Goal: Transaction & Acquisition: Purchase product/service

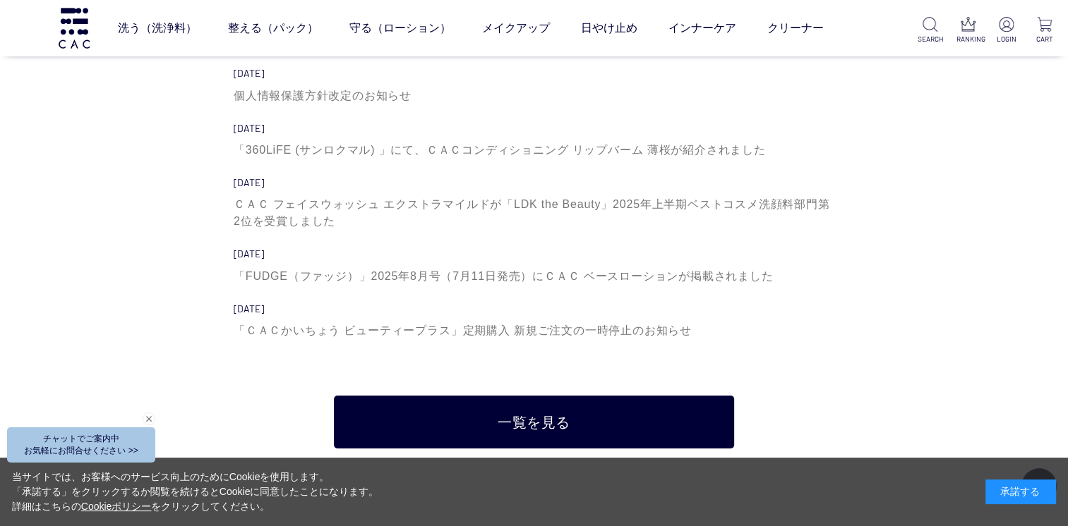
scroll to position [4798, 0]
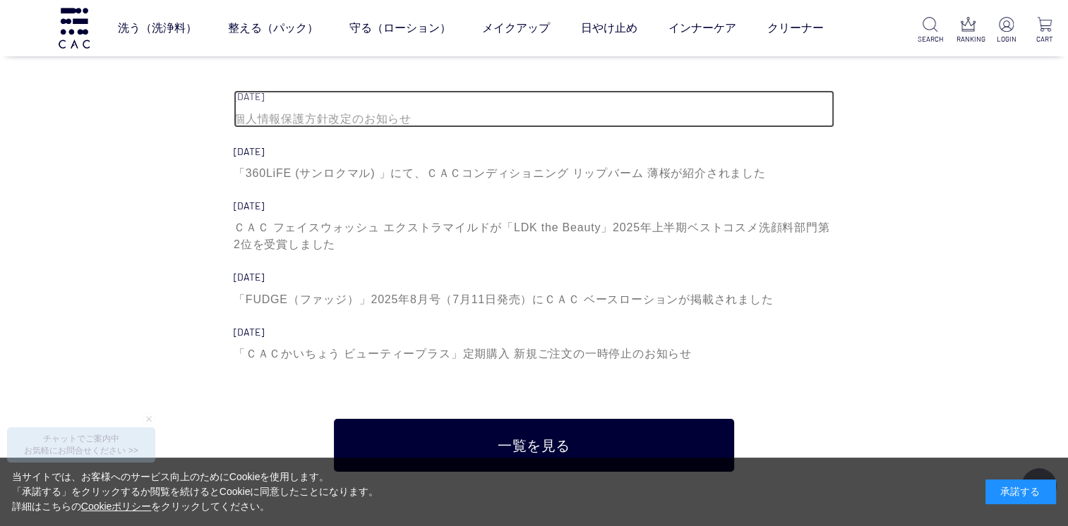
click at [331, 121] on div "個人情報保護方針改定のお知らせ" at bounding box center [534, 119] width 600 height 17
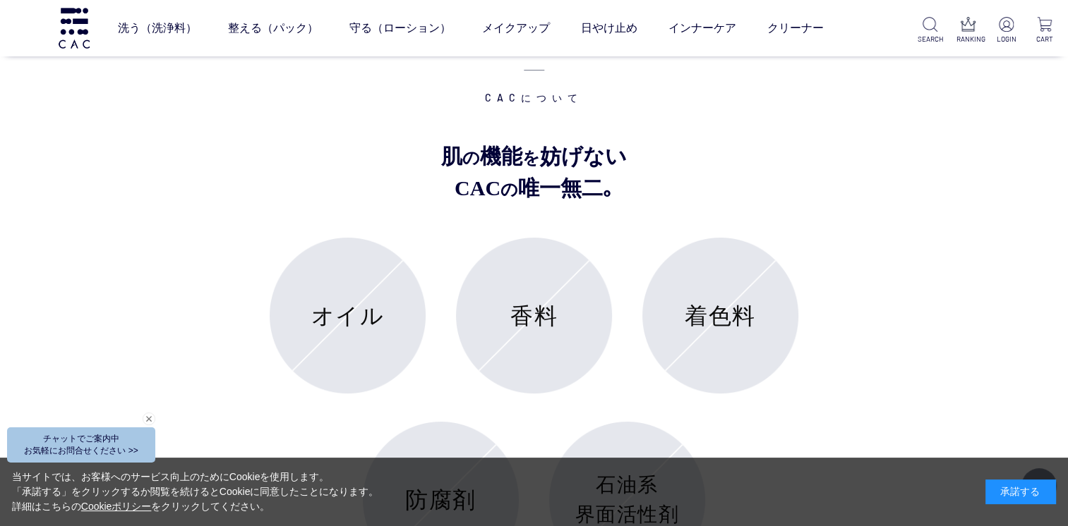
scroll to position [5151, 0]
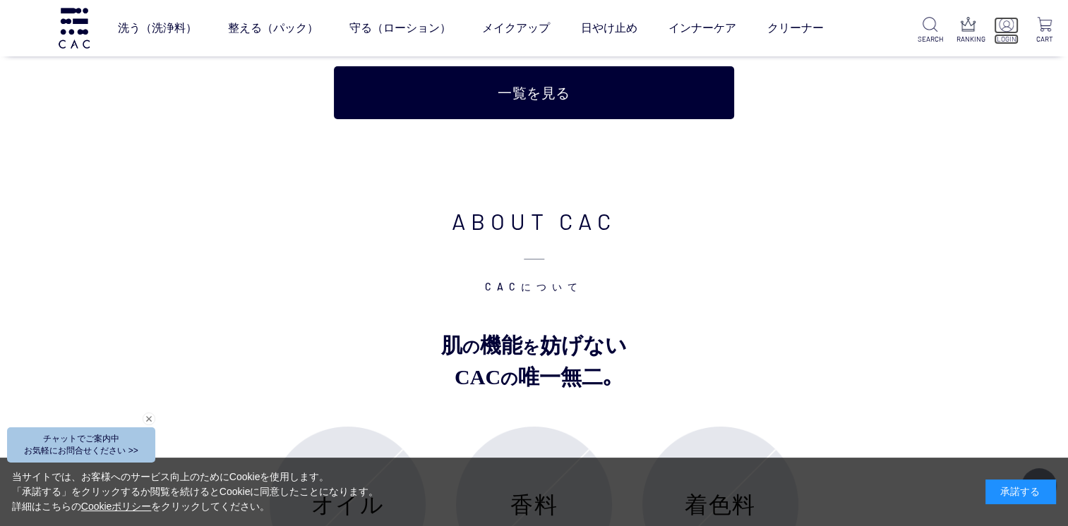
click at [1006, 26] on img at bounding box center [1005, 24] width 15 height 15
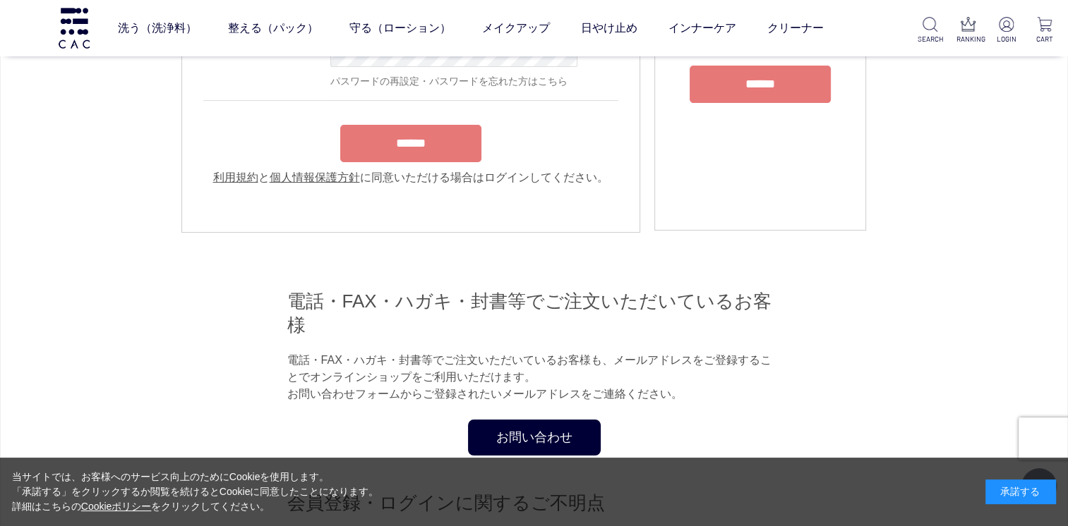
scroll to position [141, 0]
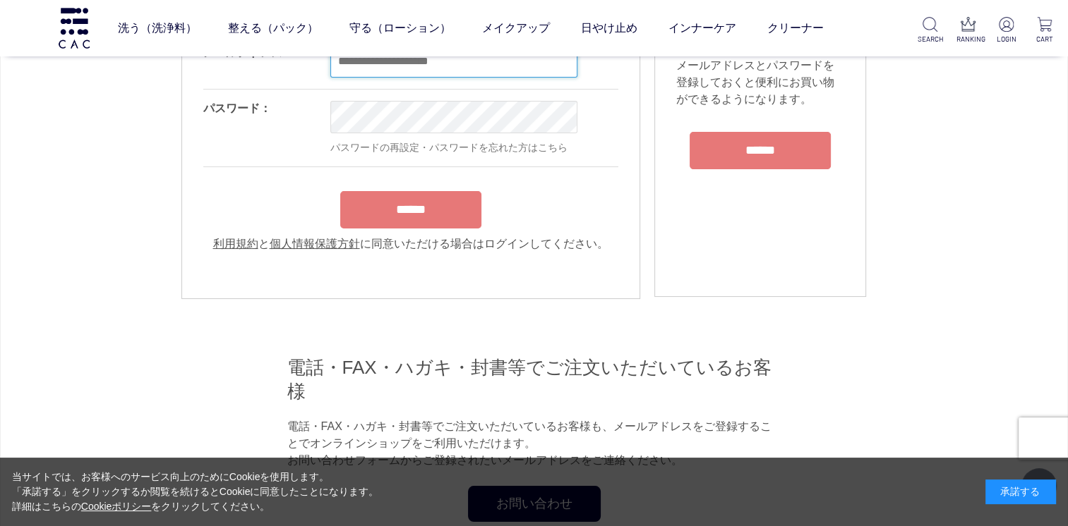
type input "**********"
click at [449, 212] on form "**********" at bounding box center [410, 143] width 415 height 219
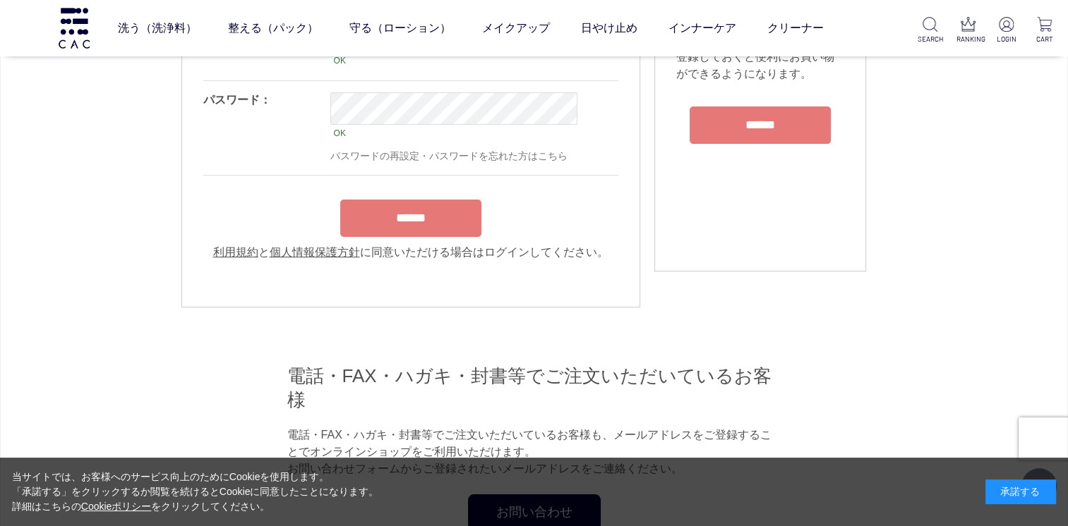
scroll to position [282, 0]
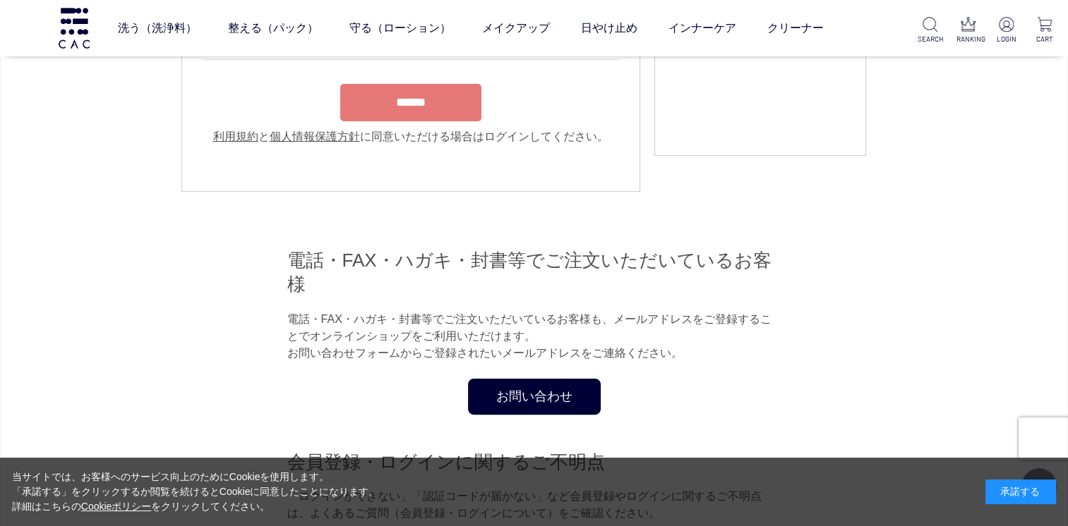
click at [423, 105] on input "******" at bounding box center [410, 102] width 141 height 37
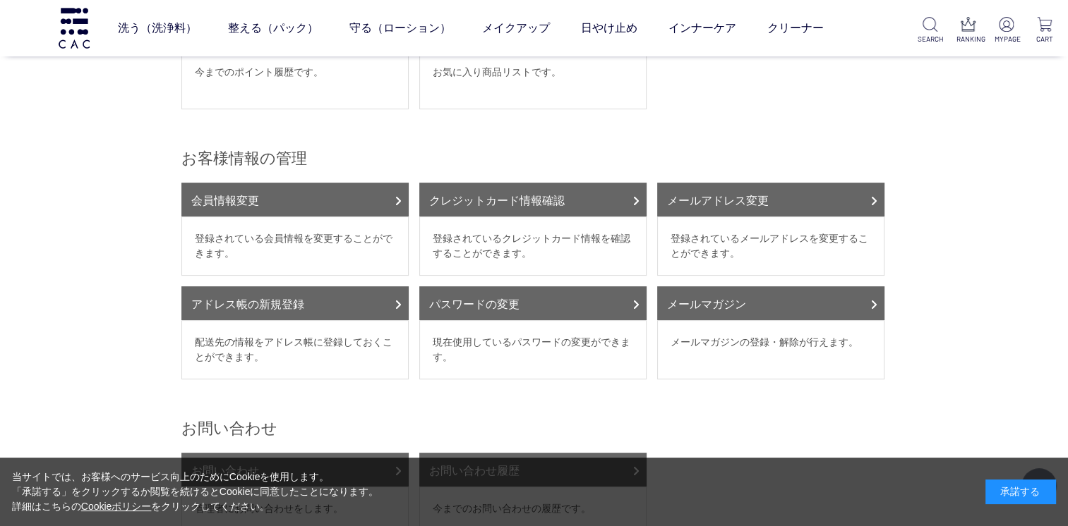
scroll to position [141, 0]
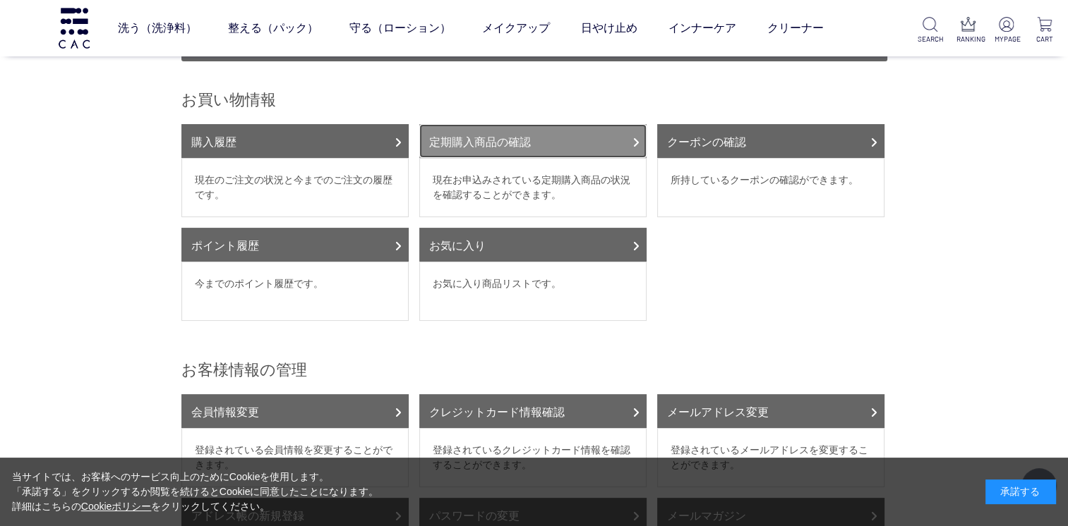
click at [632, 137] on icon at bounding box center [635, 142] width 7 height 11
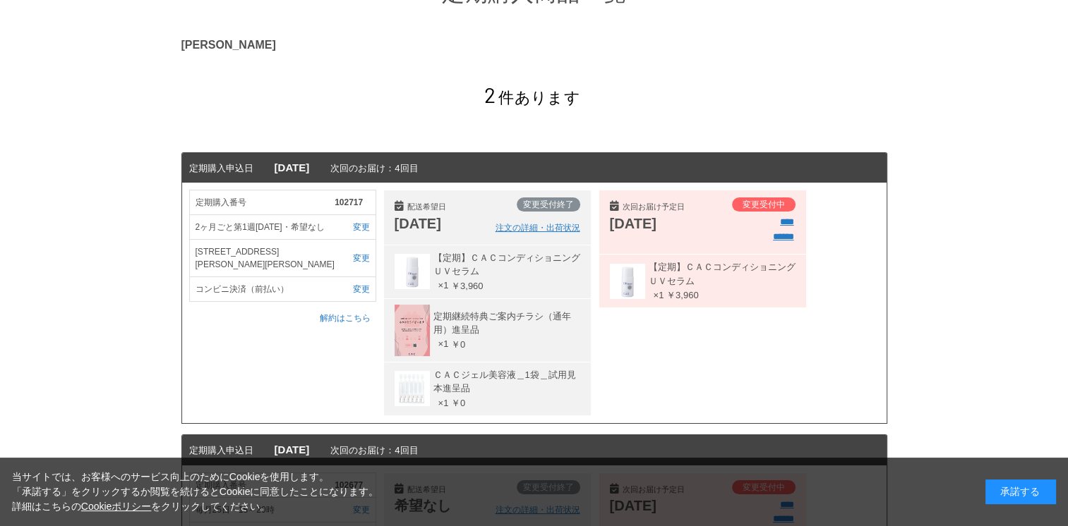
scroll to position [212, 0]
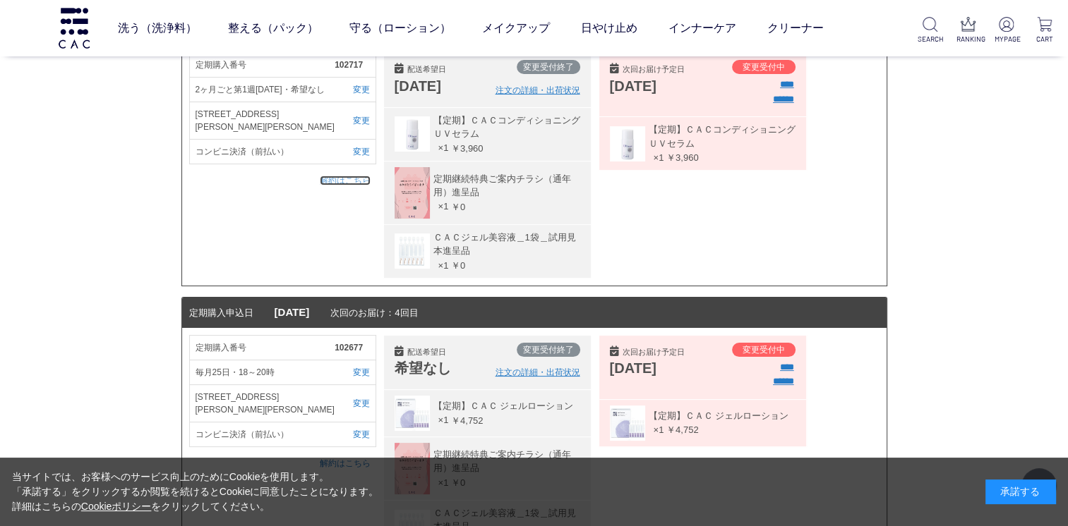
click at [349, 176] on link "解約はこちら" at bounding box center [345, 181] width 51 height 10
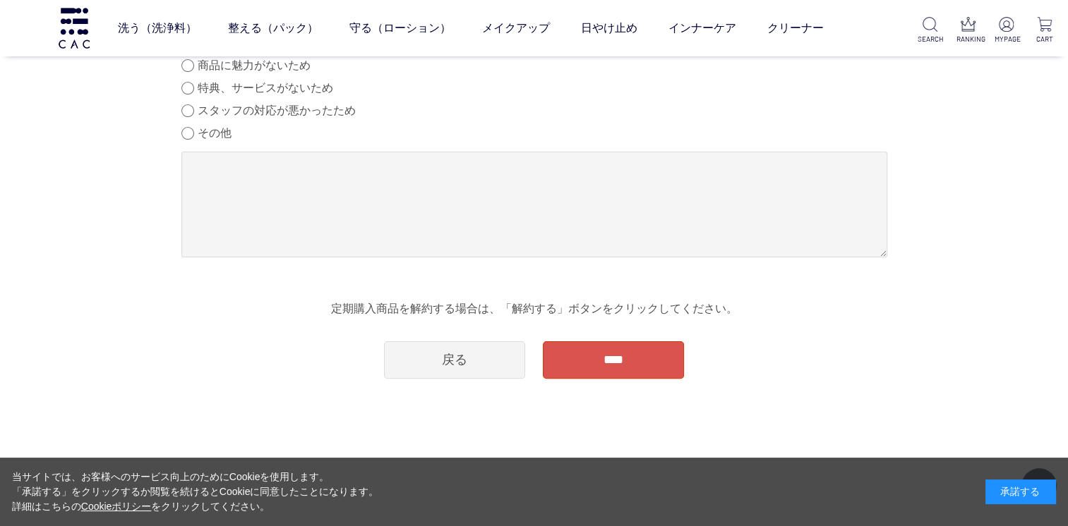
scroll to position [353, 0]
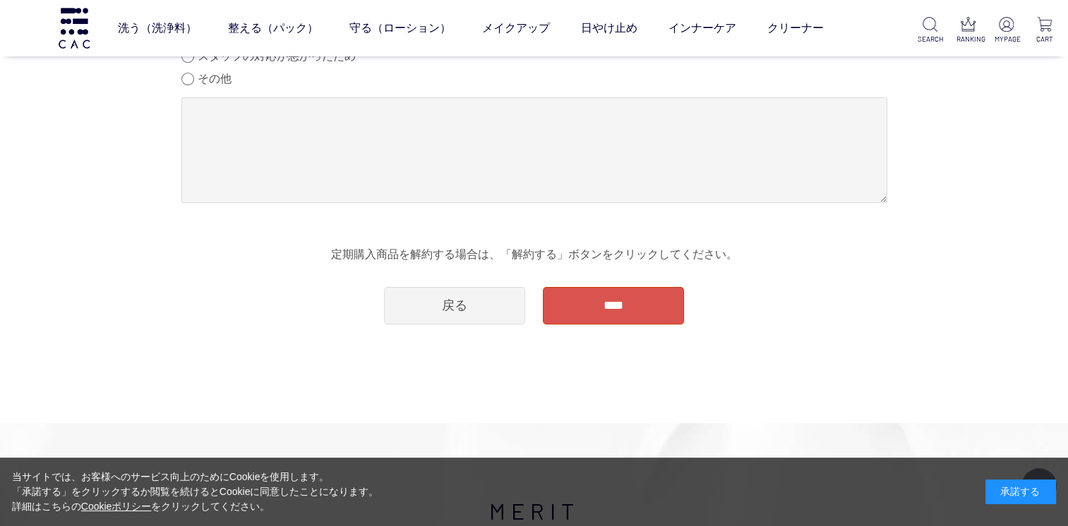
click at [633, 309] on input "****" at bounding box center [613, 305] width 141 height 37
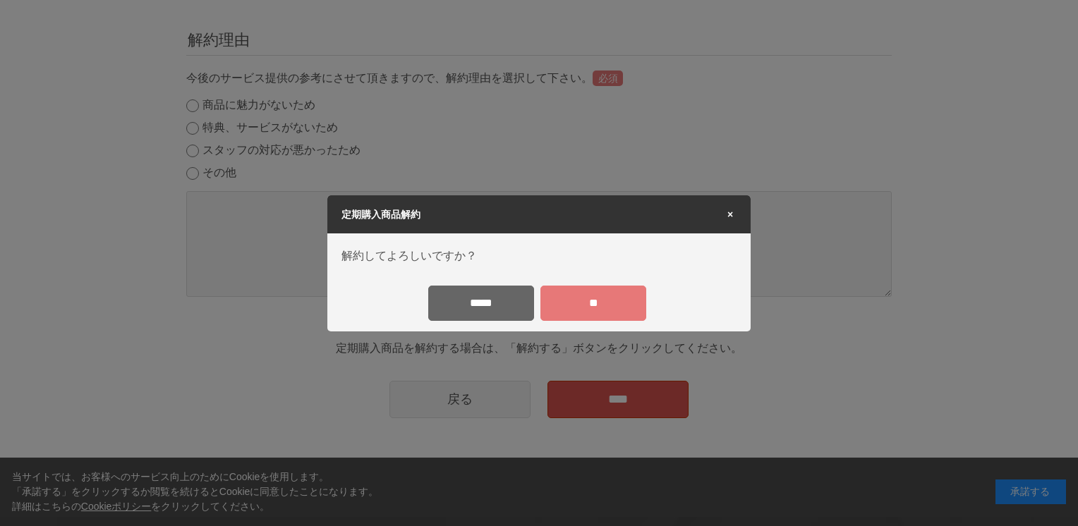
click at [617, 302] on input "**" at bounding box center [593, 303] width 106 height 35
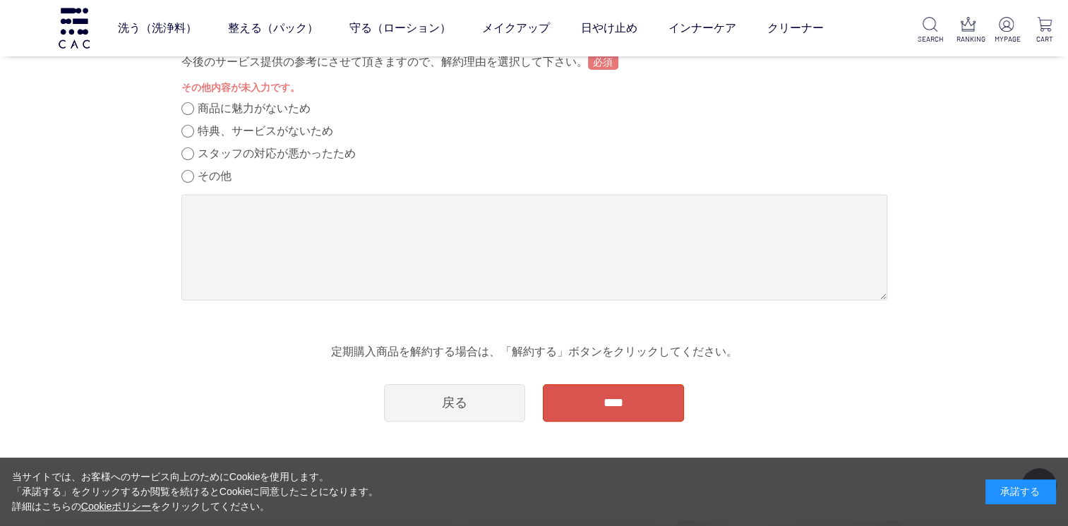
scroll to position [282, 0]
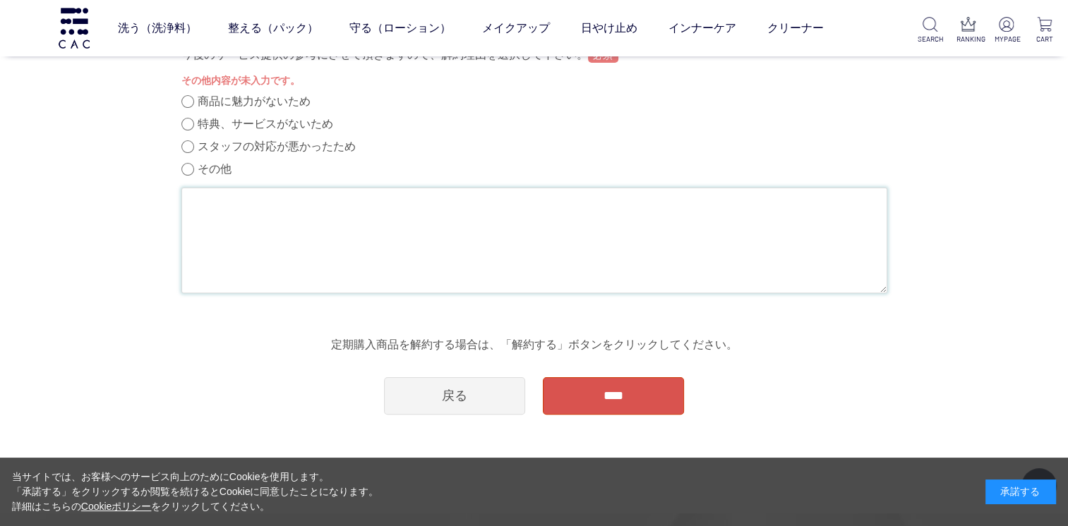
click at [203, 197] on textarea at bounding box center [534, 241] width 706 height 106
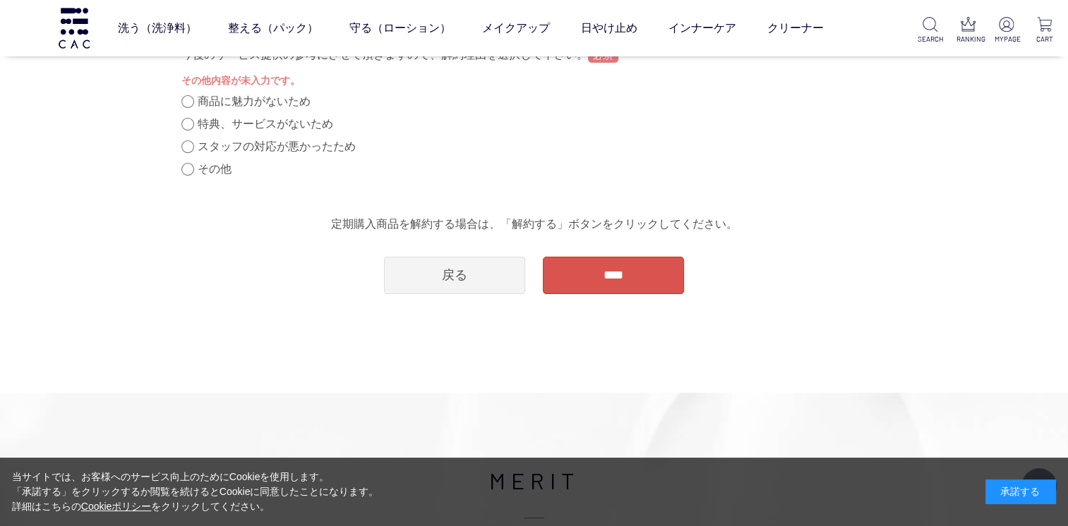
click at [593, 272] on input "****" at bounding box center [613, 275] width 141 height 37
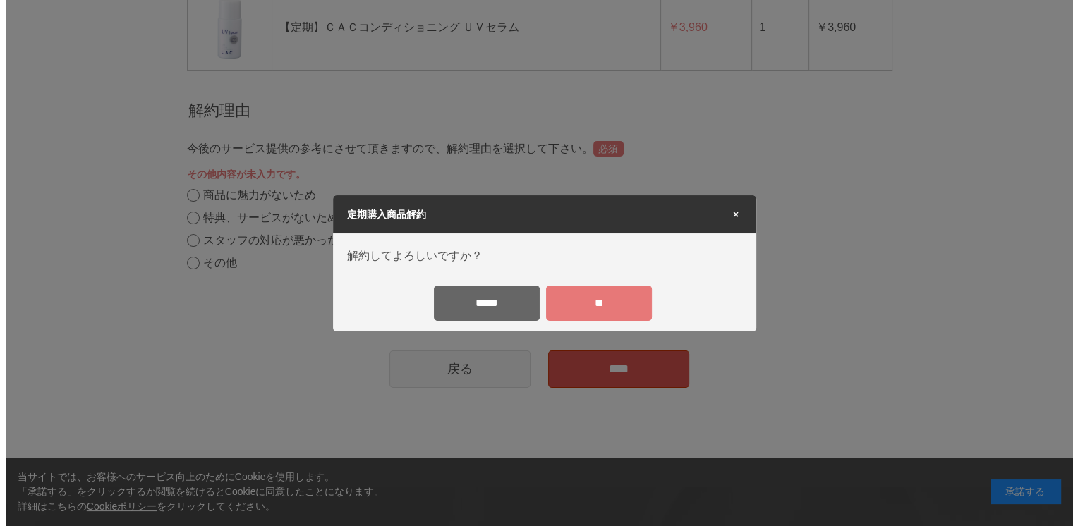
scroll to position [0, 0]
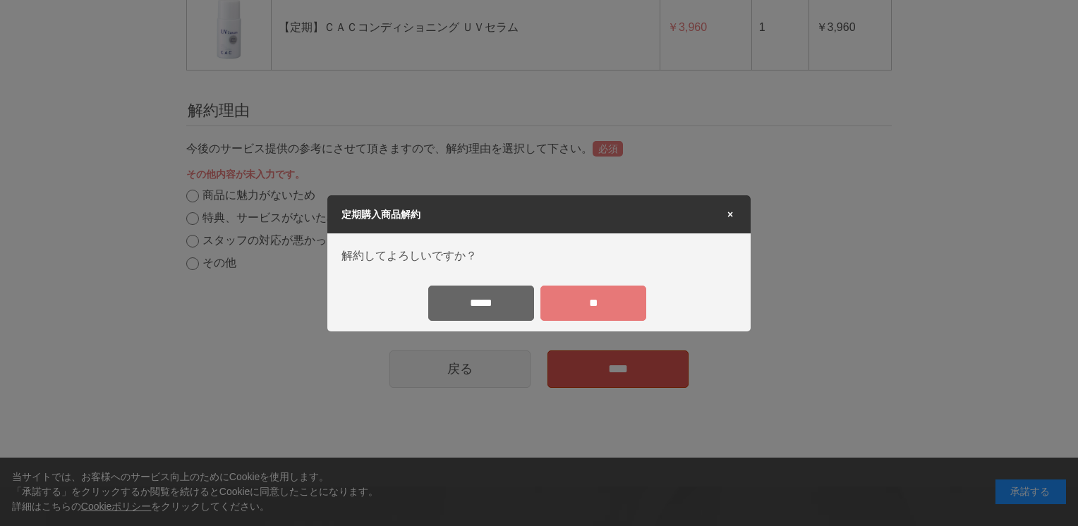
click at [589, 302] on input "**" at bounding box center [593, 303] width 106 height 35
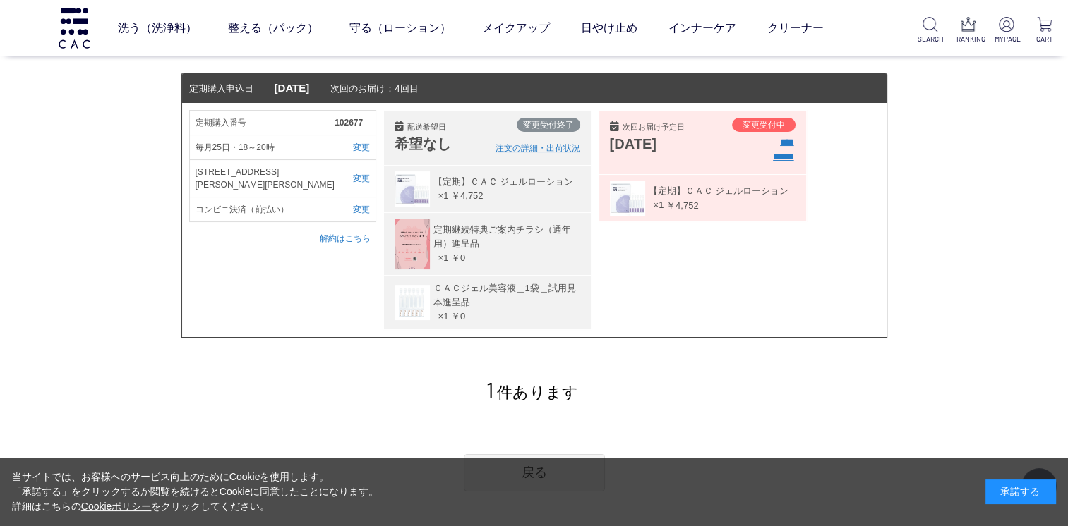
scroll to position [141, 0]
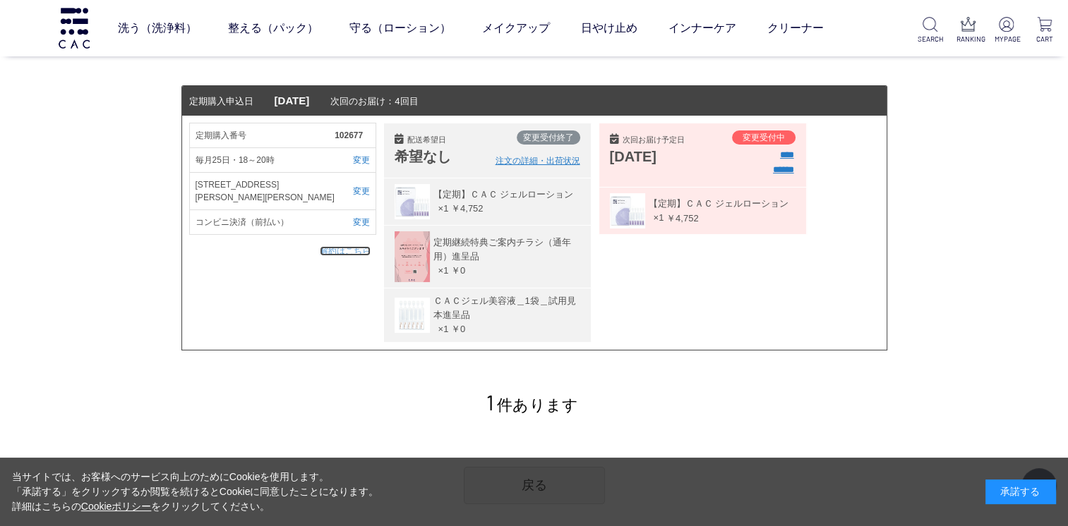
click at [344, 246] on link "解約はこちら" at bounding box center [345, 251] width 51 height 10
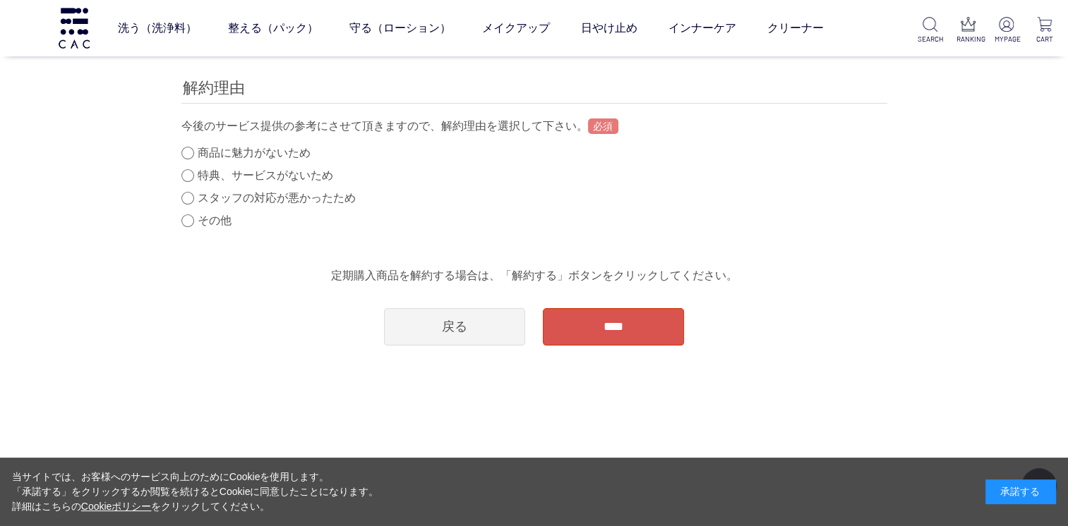
scroll to position [212, 0]
click at [585, 332] on input "****" at bounding box center [613, 326] width 141 height 37
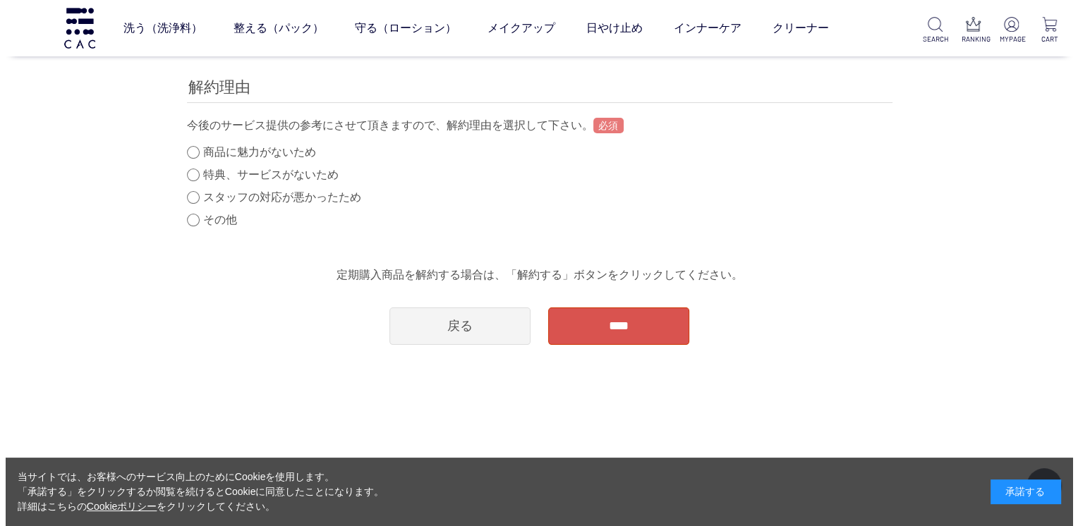
scroll to position [0, 0]
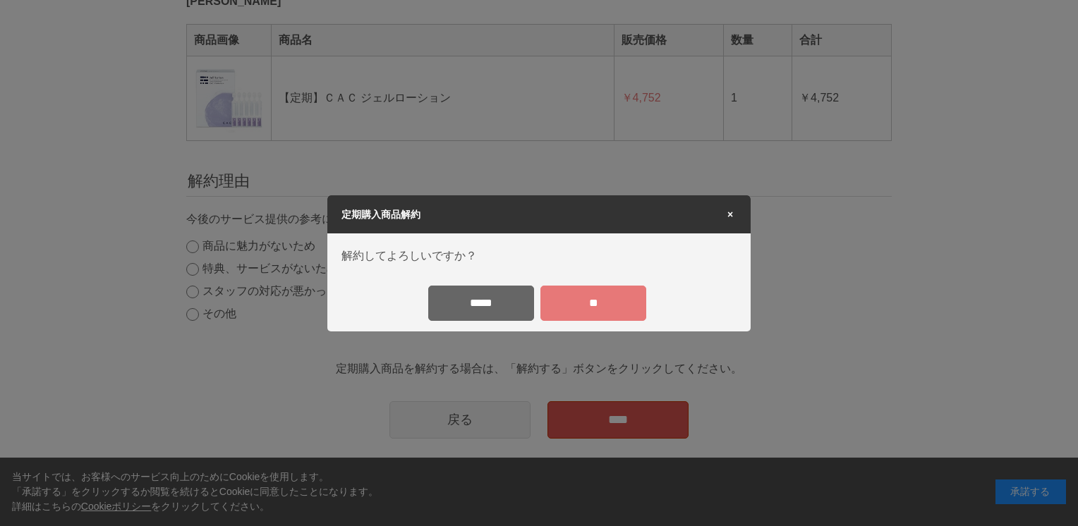
click at [574, 299] on input "**" at bounding box center [593, 303] width 106 height 35
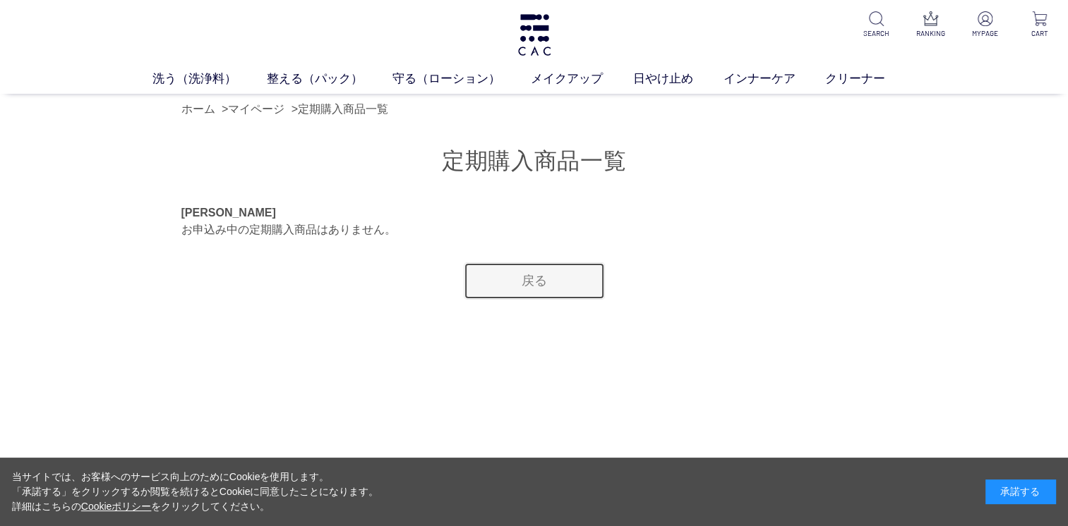
click at [542, 289] on link "戻る" at bounding box center [534, 280] width 141 height 37
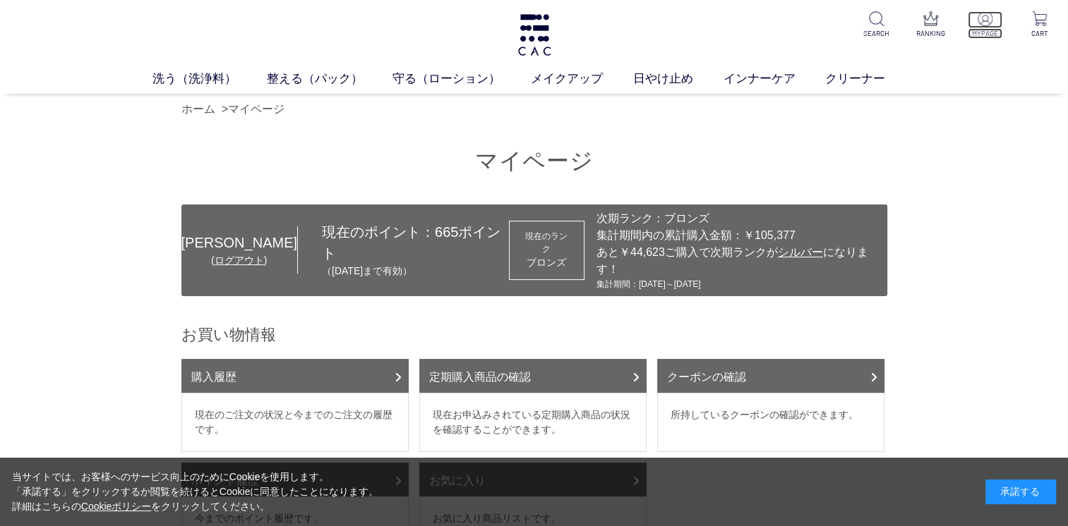
click at [994, 21] on p at bounding box center [984, 19] width 35 height 17
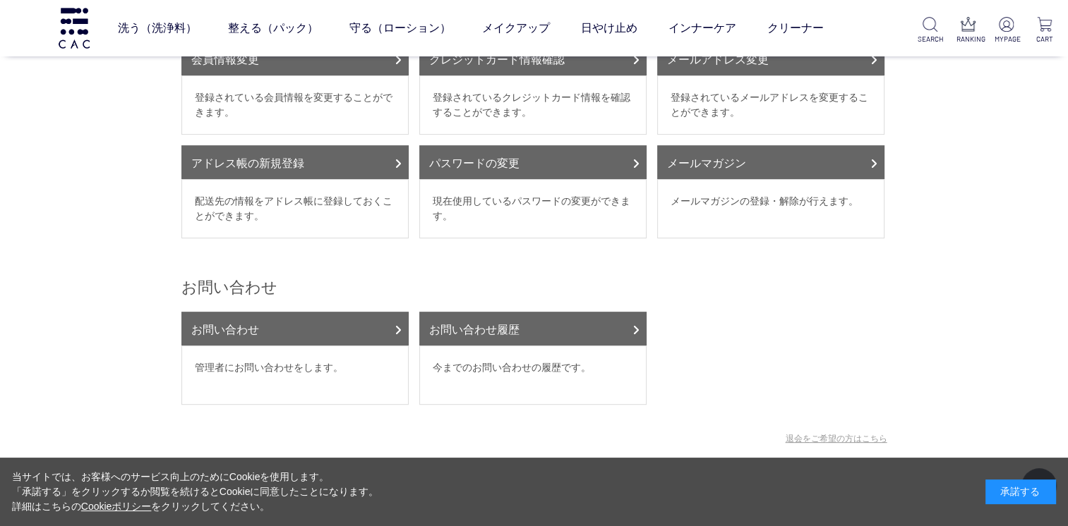
scroll to position [282, 0]
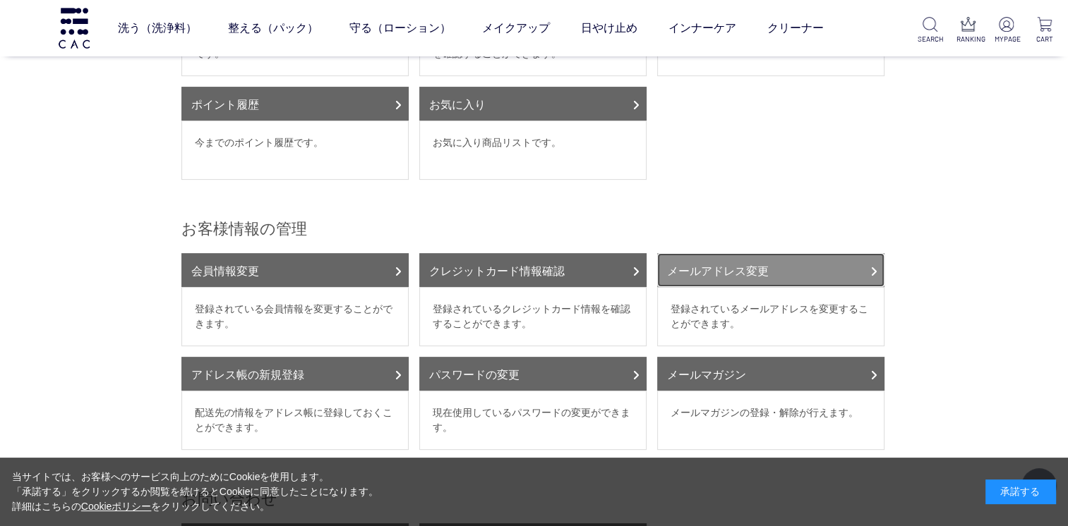
click at [725, 258] on link "メールアドレス変更" at bounding box center [770, 270] width 227 height 34
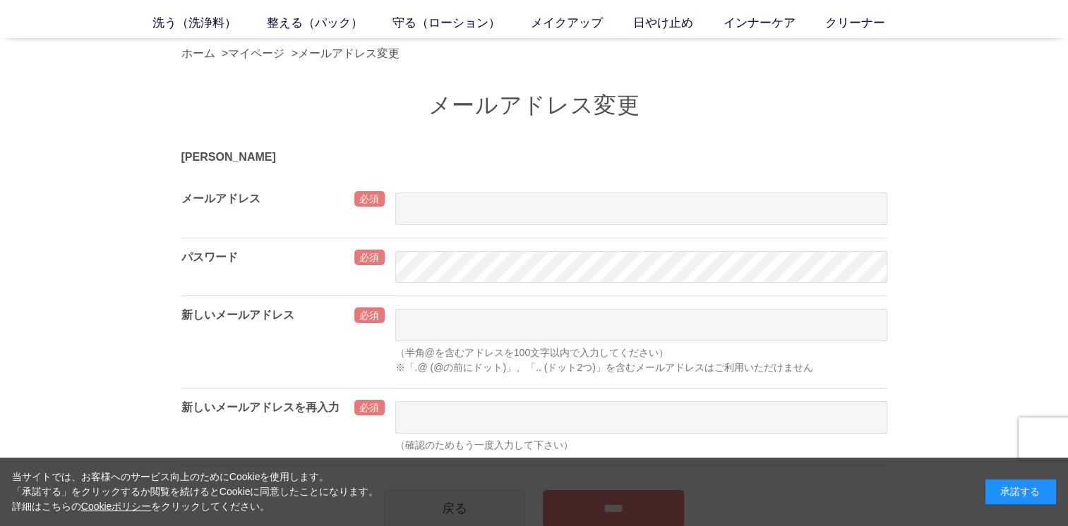
scroll to position [71, 0]
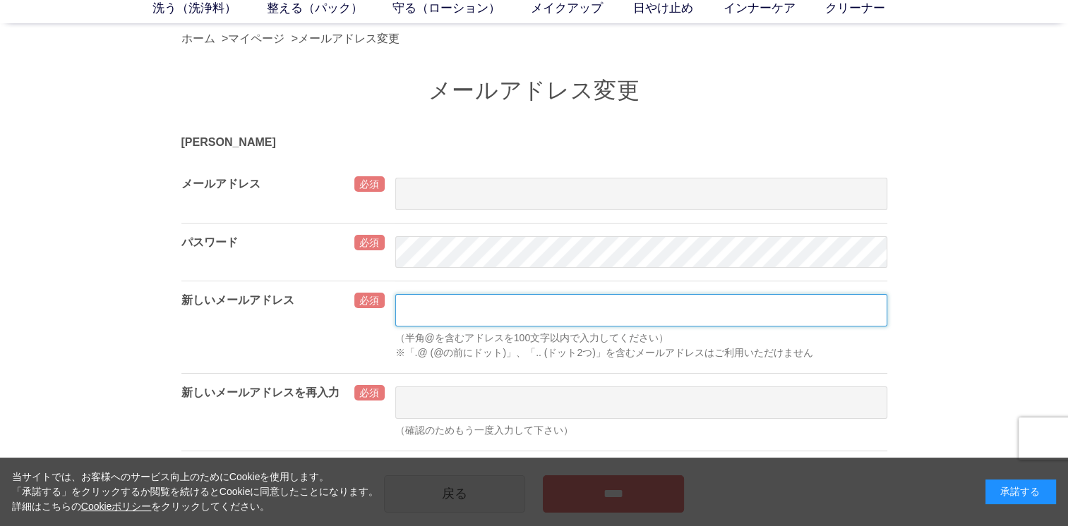
type input "**********"
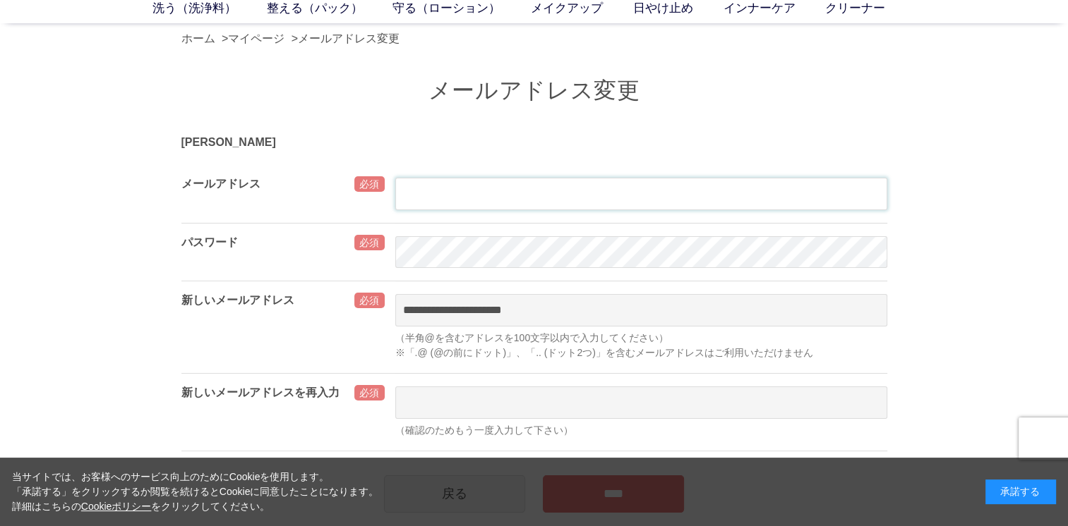
click at [541, 192] on input "text" at bounding box center [641, 194] width 492 height 32
click at [334, 143] on div "[PERSON_NAME]" at bounding box center [534, 142] width 706 height 17
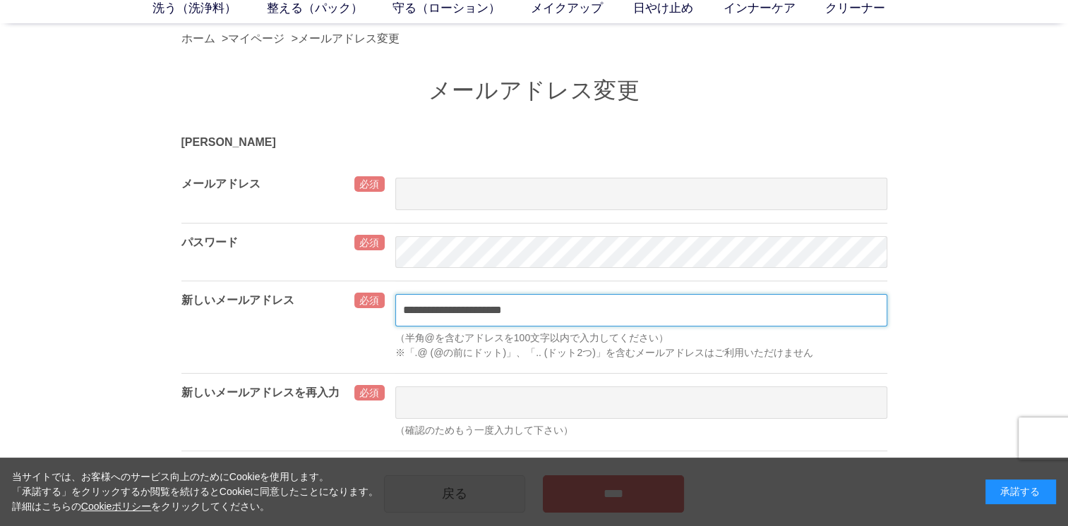
drag, startPoint x: 545, startPoint y: 313, endPoint x: 385, endPoint y: 306, distance: 161.0
click at [385, 306] on div "**********" at bounding box center [534, 327] width 706 height 92
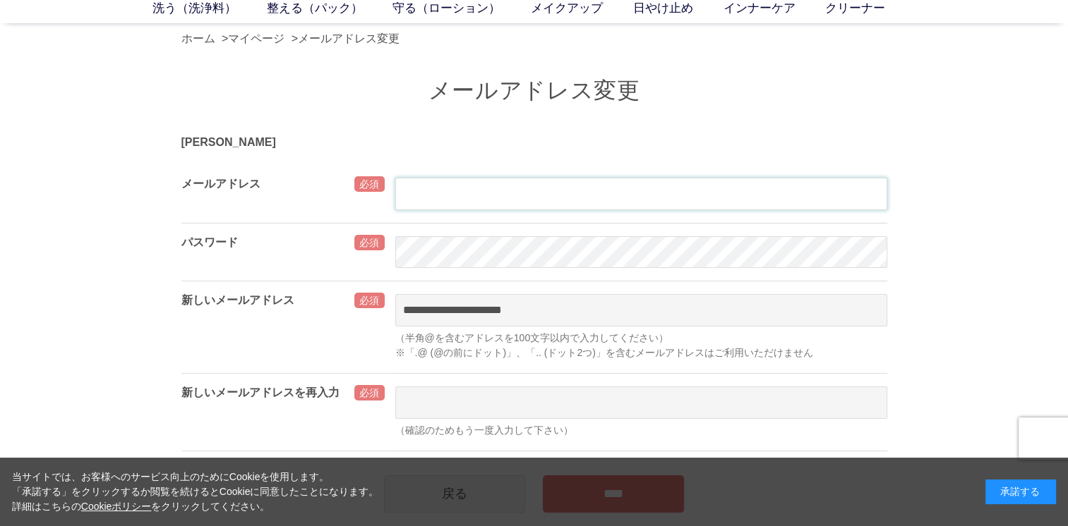
click at [404, 193] on input "text" at bounding box center [641, 194] width 492 height 32
paste input "**********"
type input "**********"
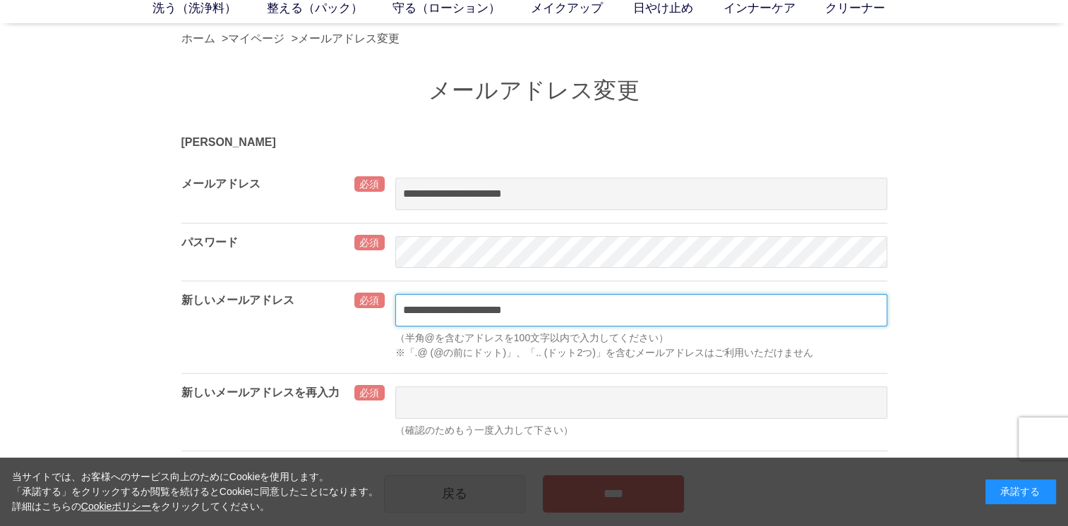
drag, startPoint x: 543, startPoint y: 318, endPoint x: 301, endPoint y: 318, distance: 242.7
click at [301, 318] on div "**********" at bounding box center [534, 327] width 706 height 92
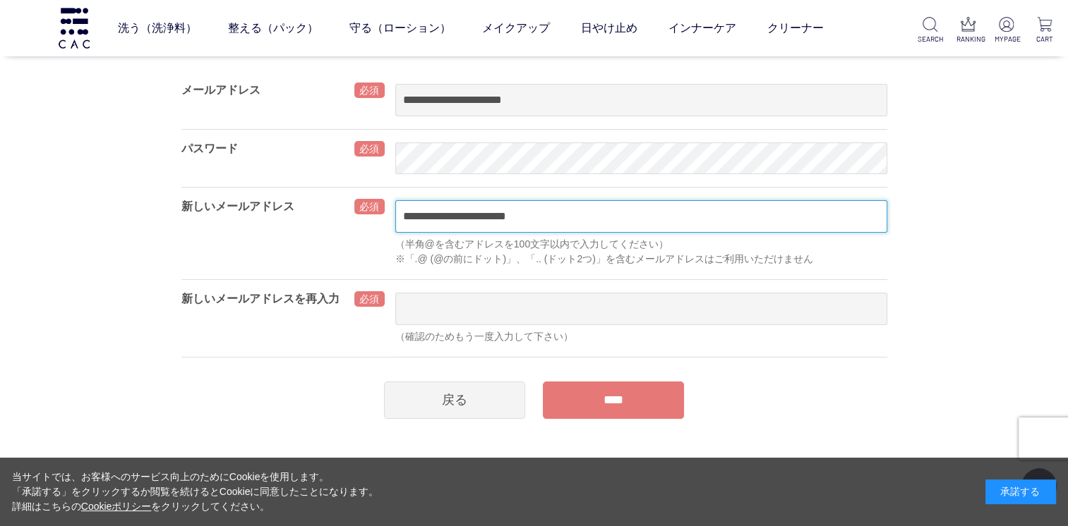
scroll to position [141, 0]
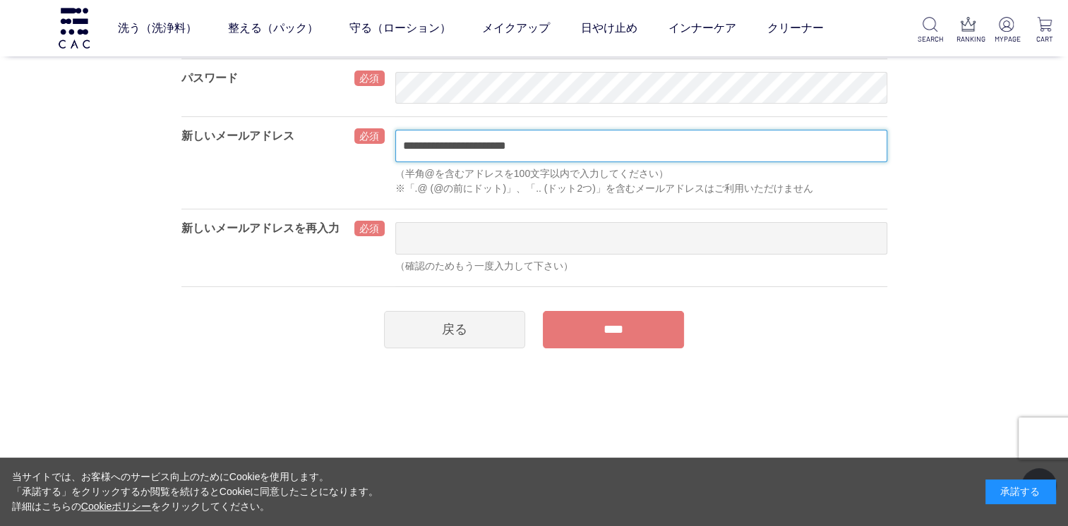
type input "**********"
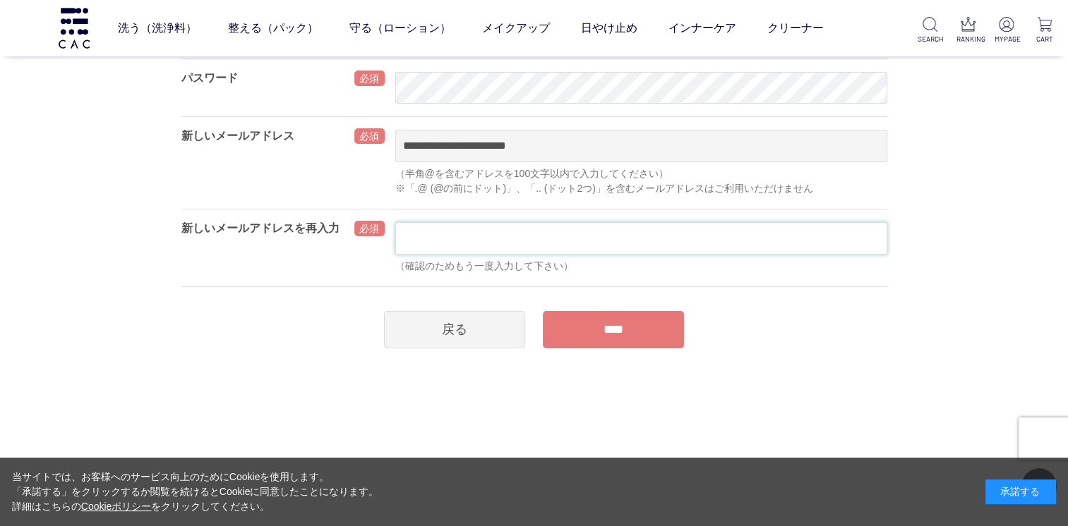
click at [480, 238] on input "text" at bounding box center [641, 238] width 492 height 32
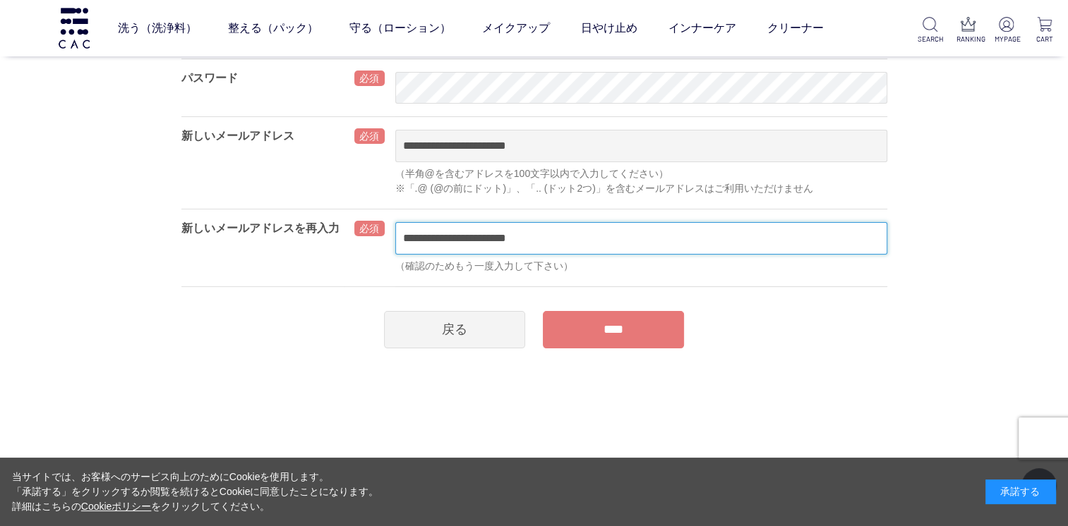
type input "**********"
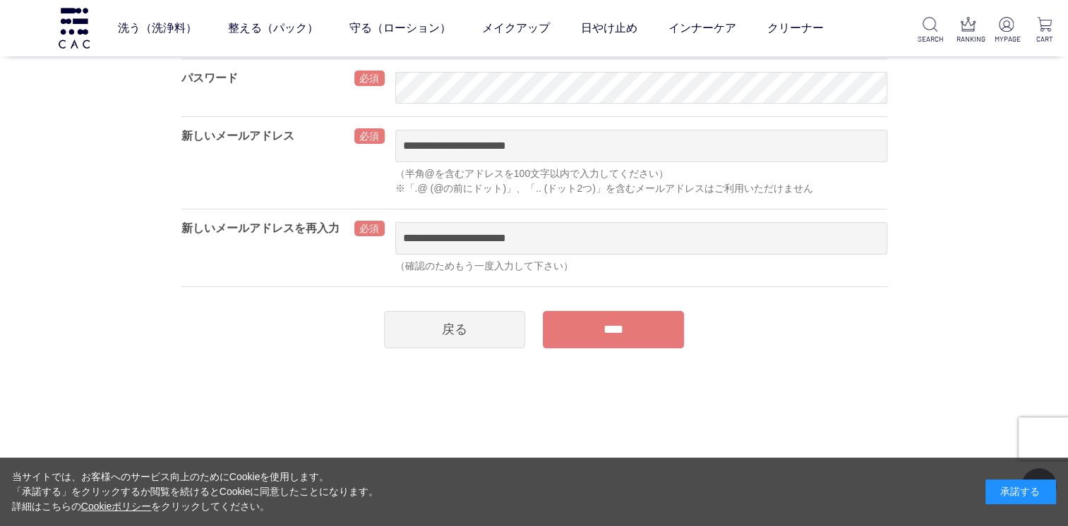
click at [603, 317] on input "****" at bounding box center [613, 329] width 141 height 37
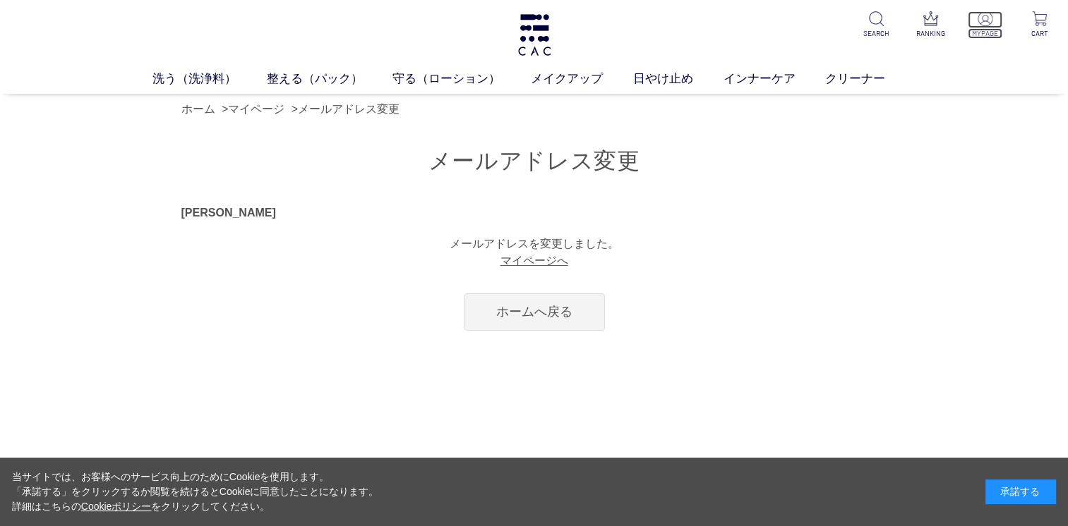
click at [994, 27] on p at bounding box center [984, 19] width 35 height 17
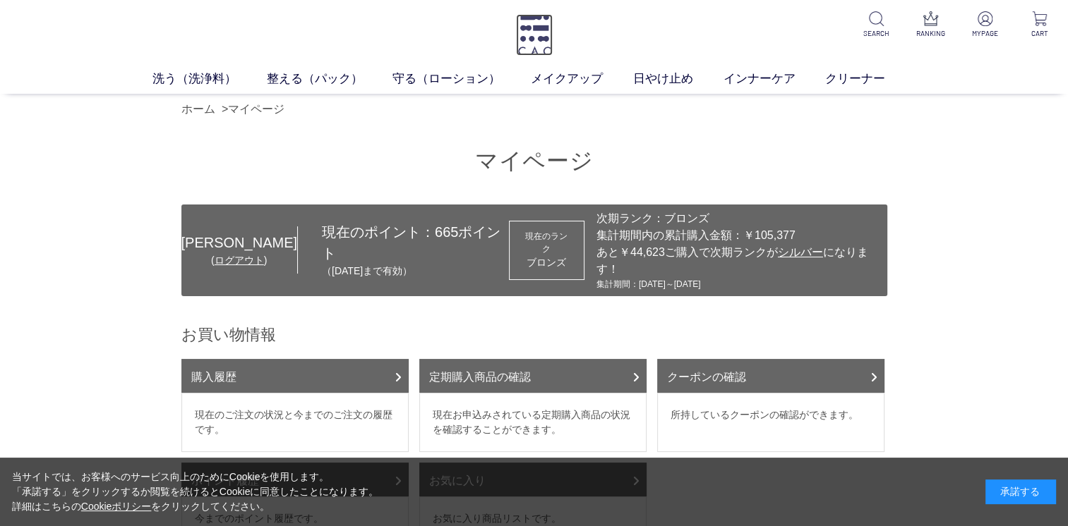
click at [545, 49] on img at bounding box center [534, 35] width 37 height 42
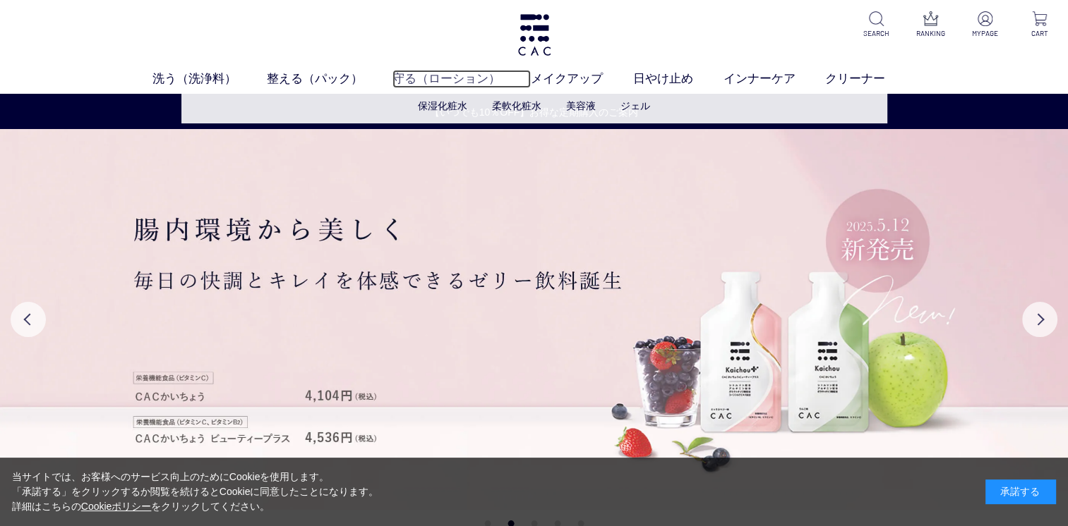
click at [476, 84] on link "守る（ローション）" at bounding box center [461, 79] width 138 height 18
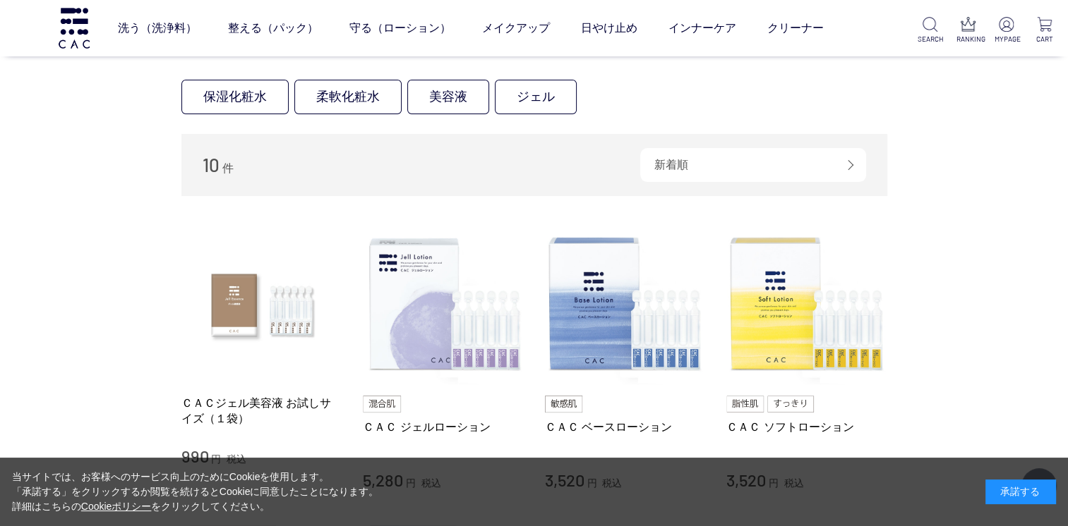
scroll to position [212, 0]
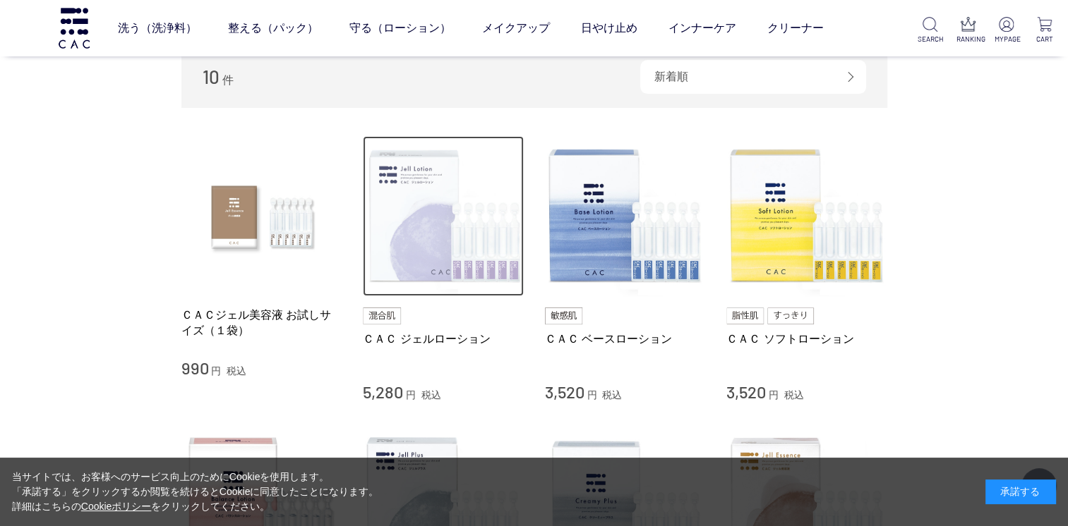
click at [440, 265] on img at bounding box center [443, 216] width 161 height 161
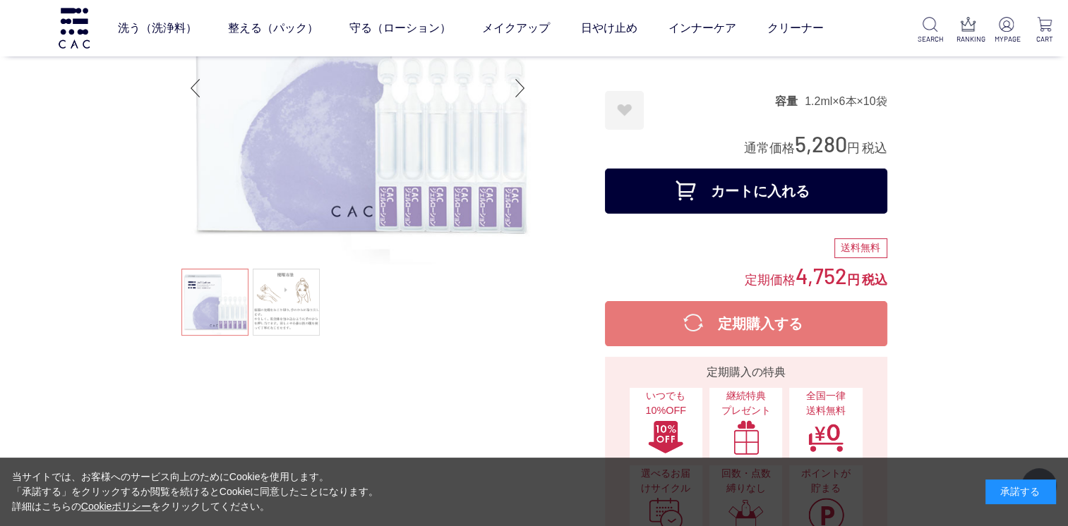
scroll to position [141, 0]
click at [780, 191] on button "カートに入れる" at bounding box center [746, 190] width 282 height 45
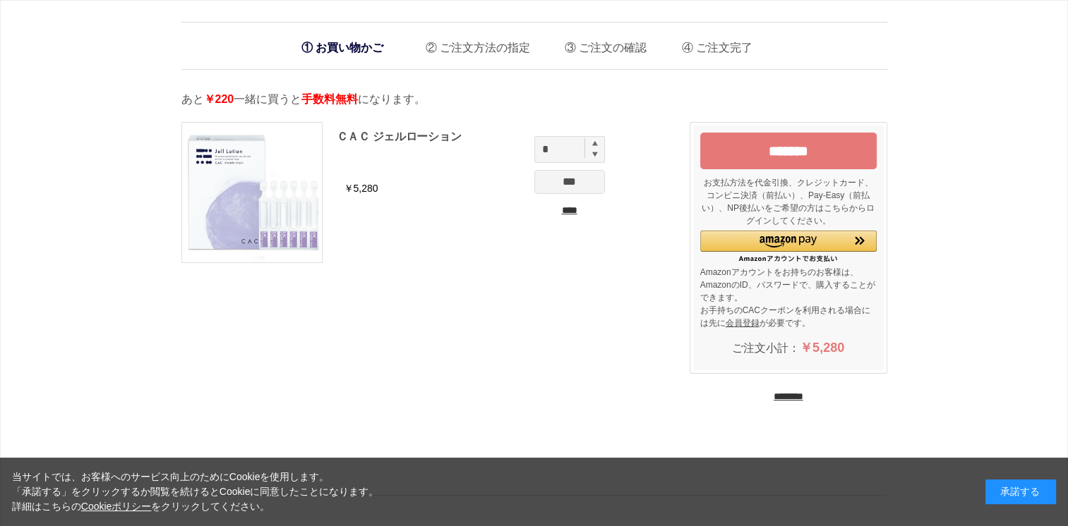
click at [762, 149] on input "*******" at bounding box center [788, 151] width 176 height 37
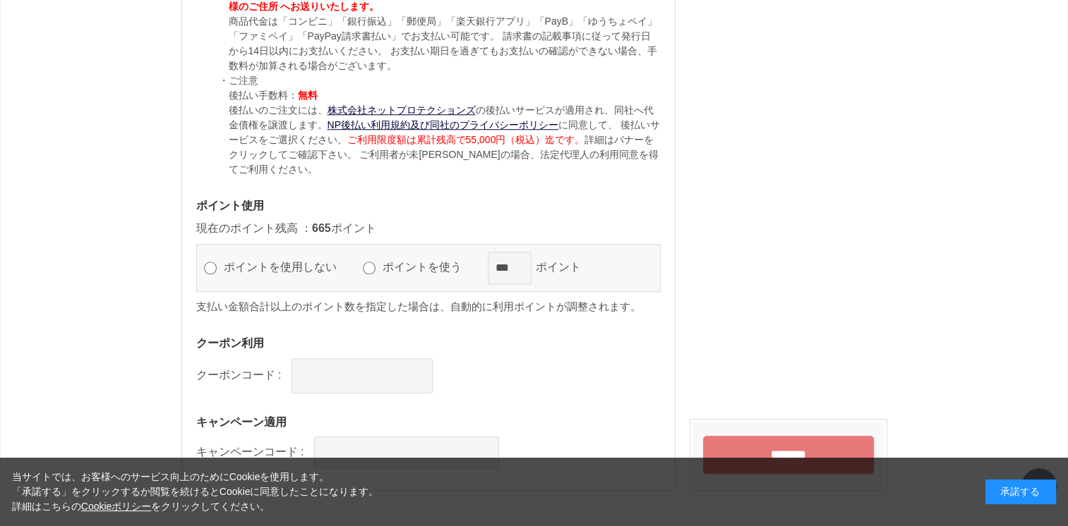
scroll to position [1341, 0]
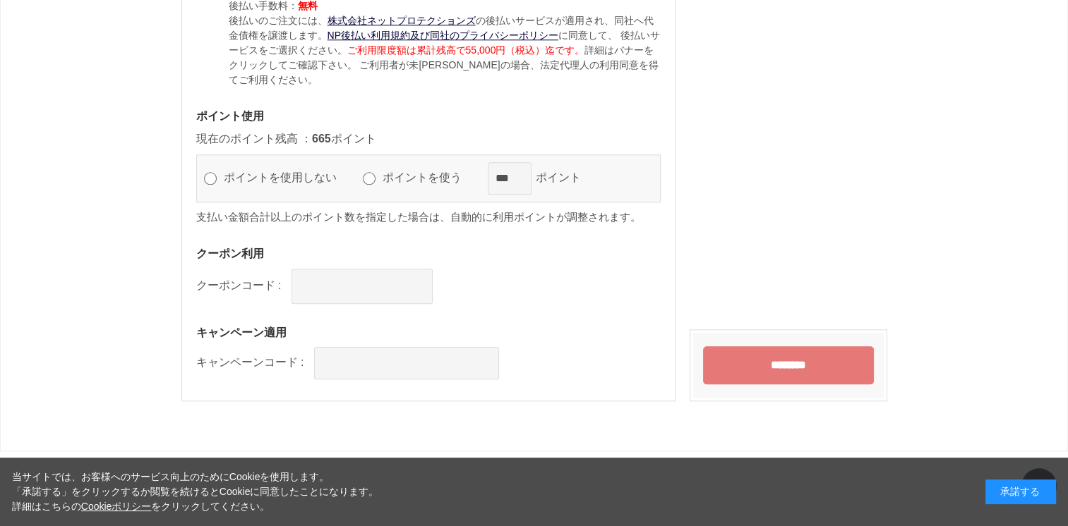
click at [745, 365] on input "********" at bounding box center [788, 365] width 171 height 38
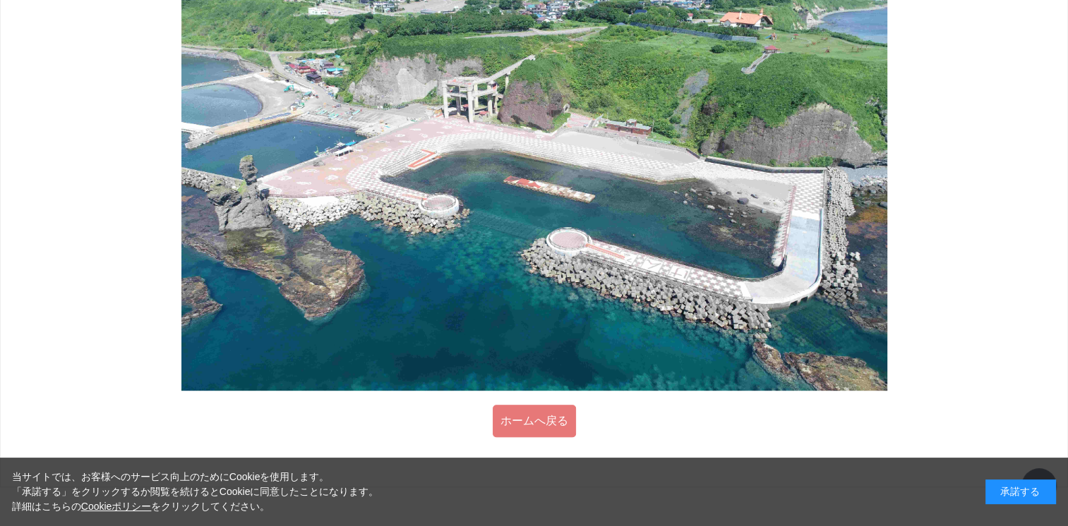
scroll to position [773, 0]
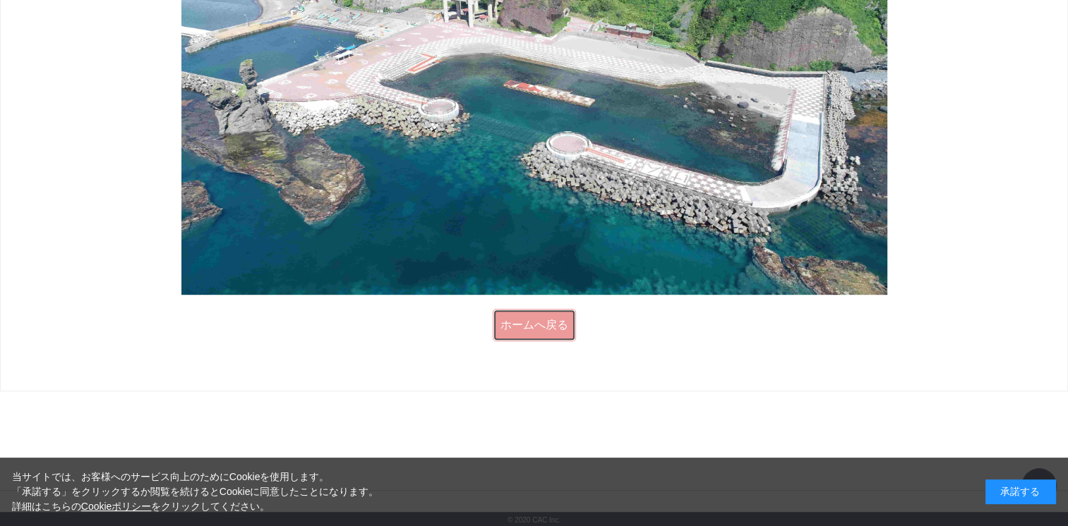
click at [531, 329] on link "ホームへ戻る" at bounding box center [533, 325] width 83 height 32
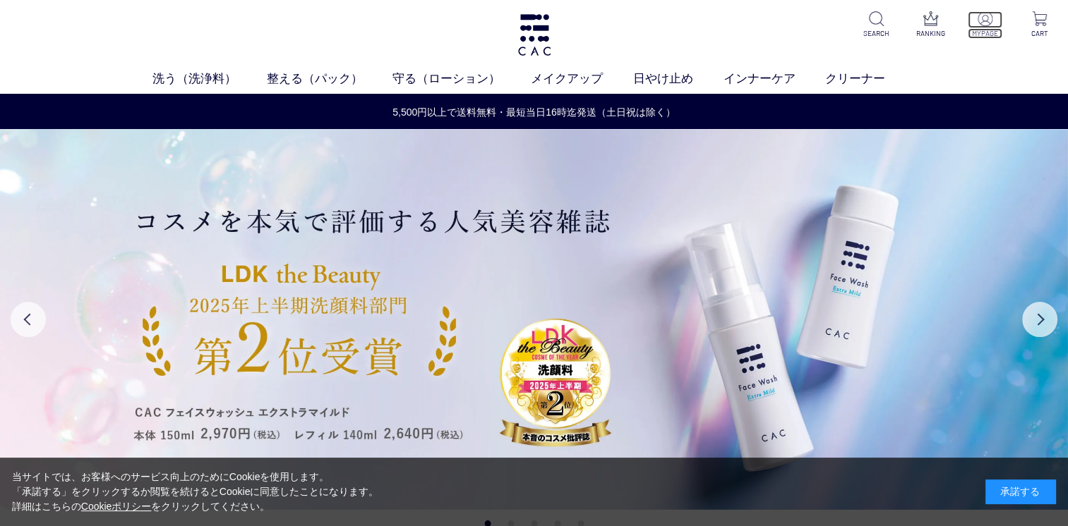
click at [993, 24] on p at bounding box center [984, 19] width 35 height 17
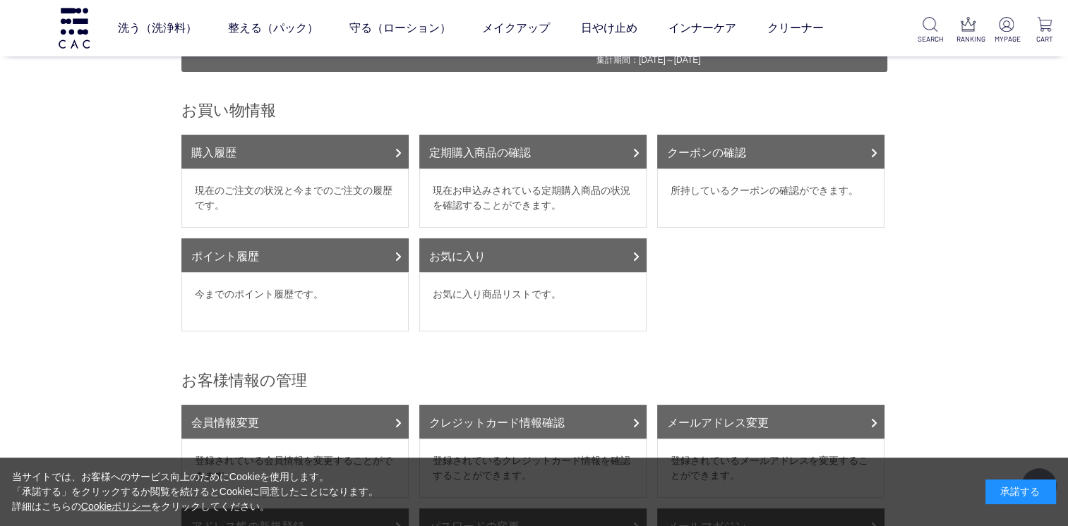
scroll to position [71, 0]
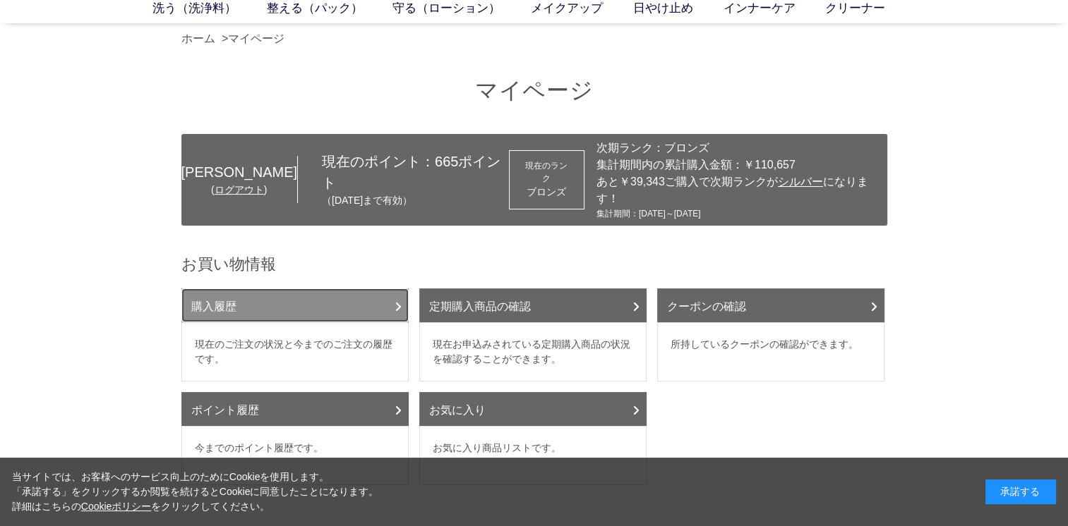
click at [215, 291] on link "購入履歴" at bounding box center [294, 306] width 227 height 34
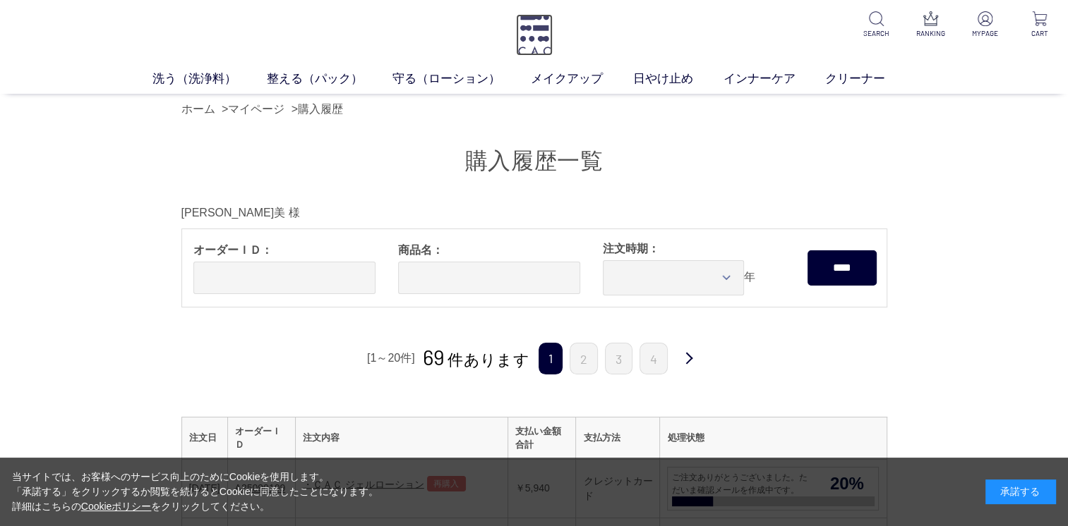
click at [531, 32] on img at bounding box center [534, 35] width 37 height 42
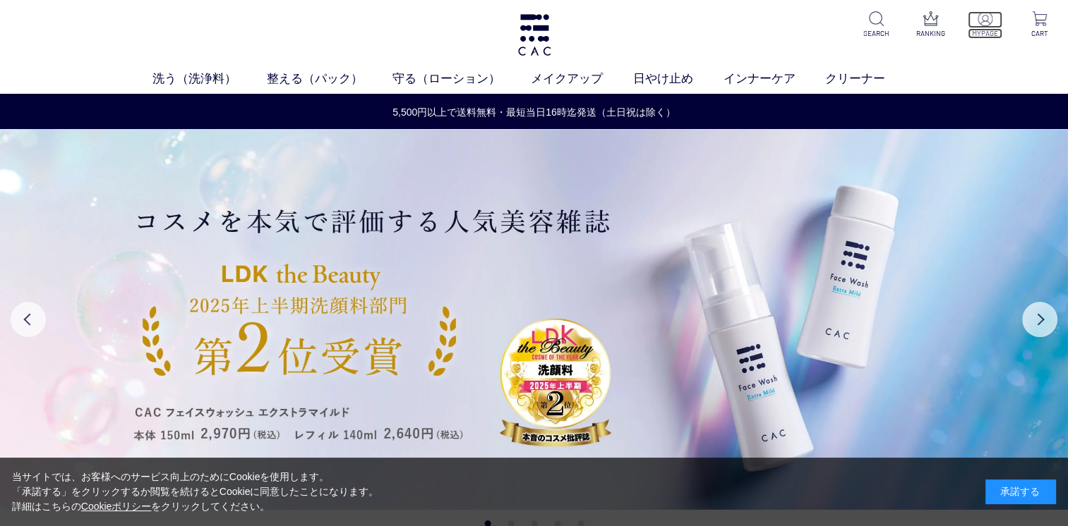
click at [992, 28] on p "MYPAGE" at bounding box center [984, 33] width 35 height 11
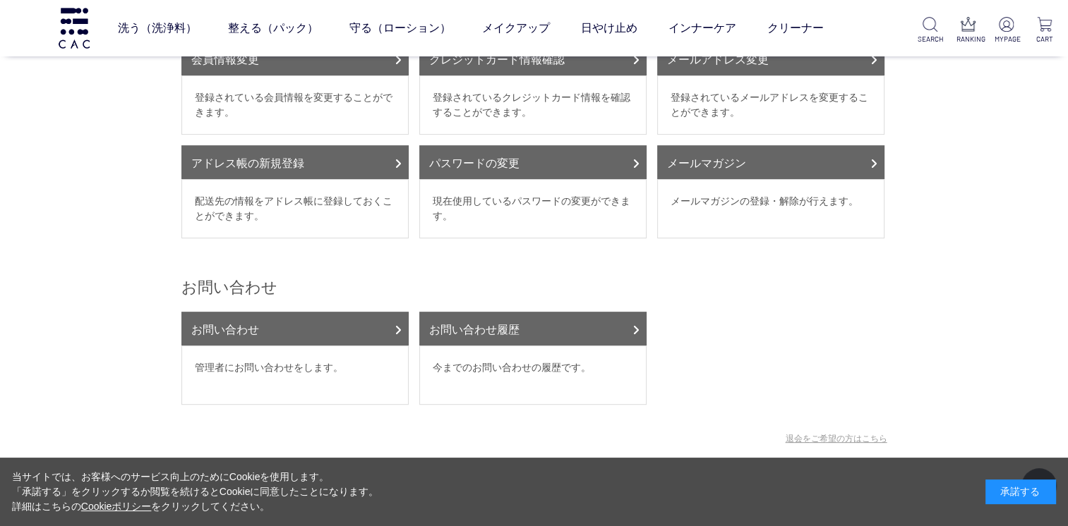
scroll to position [353, 0]
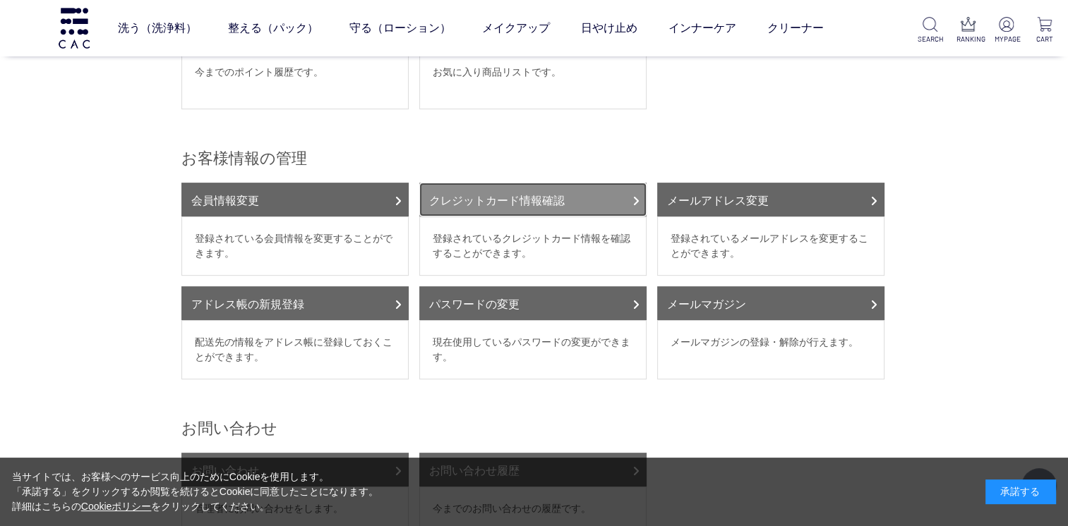
click at [498, 183] on link "クレジットカード情報確認" at bounding box center [532, 200] width 227 height 34
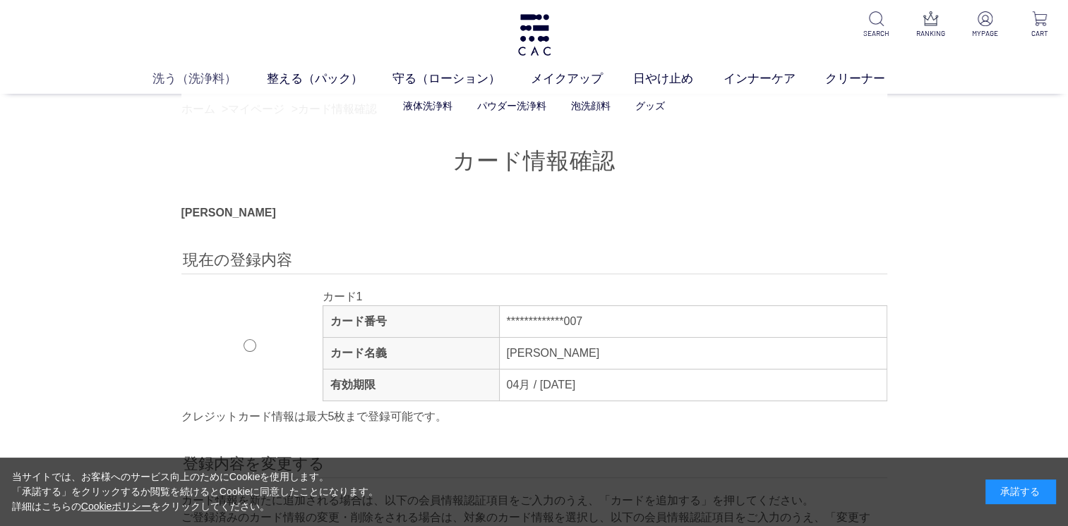
type input "**********"
click at [178, 83] on link "洗う（洗浄料）" at bounding box center [209, 79] width 114 height 18
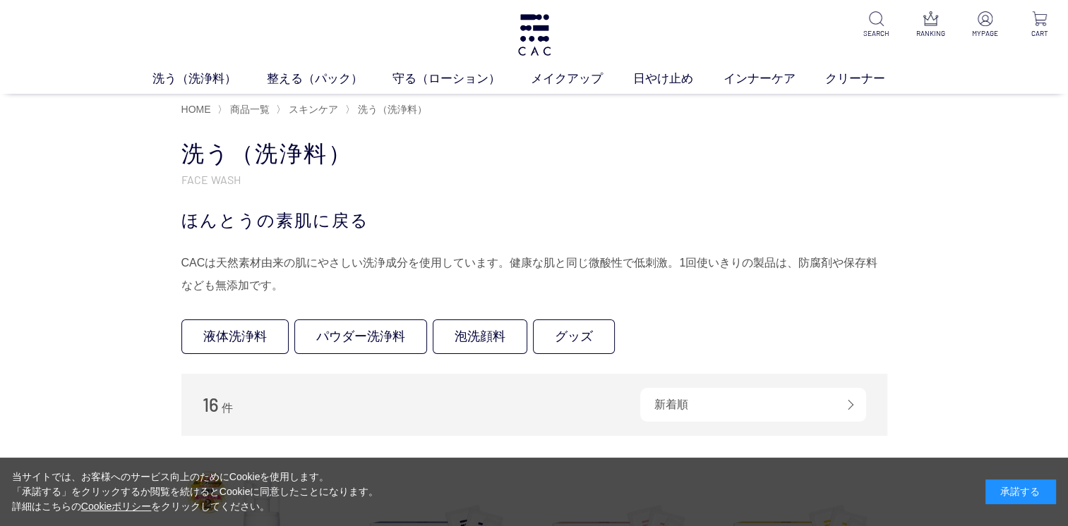
scroll to position [282, 0]
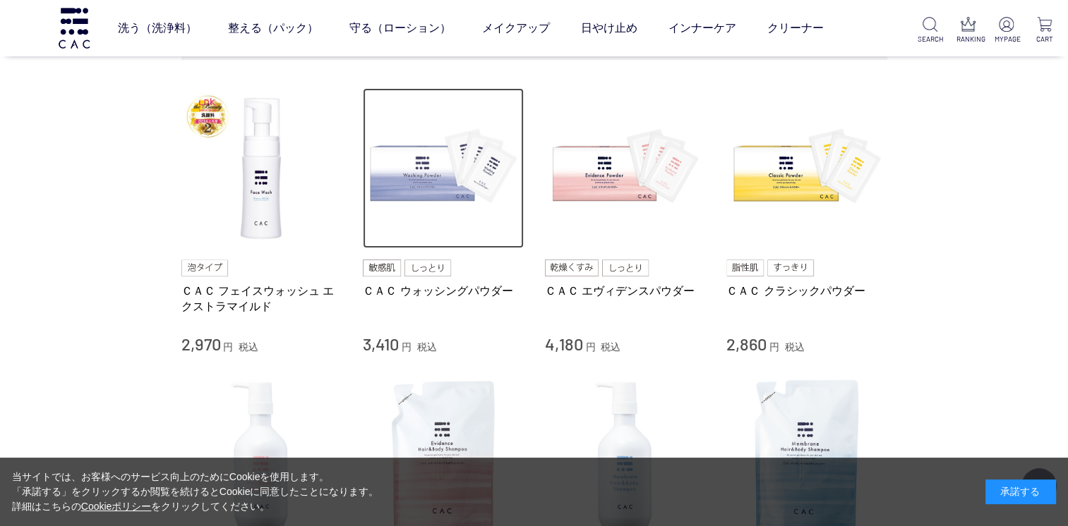
click at [433, 175] on img at bounding box center [443, 168] width 161 height 161
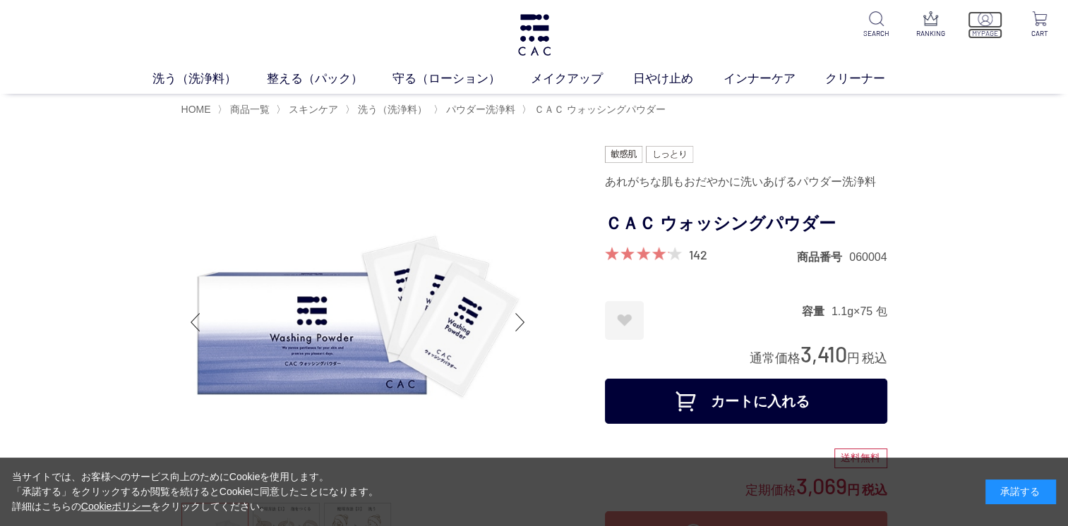
click at [977, 24] on img at bounding box center [984, 18] width 15 height 15
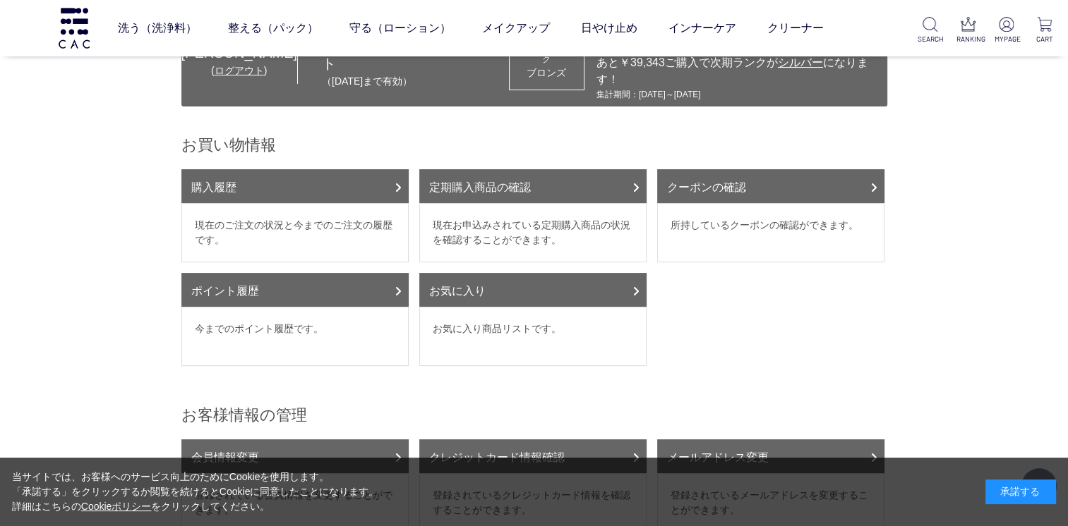
scroll to position [141, 0]
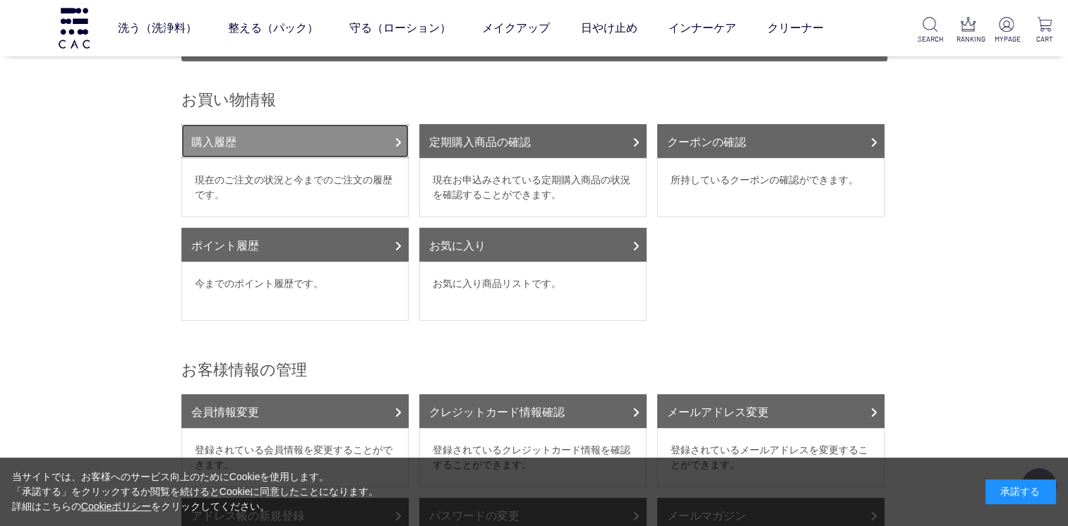
click at [307, 132] on link "購入履歴" at bounding box center [294, 141] width 227 height 34
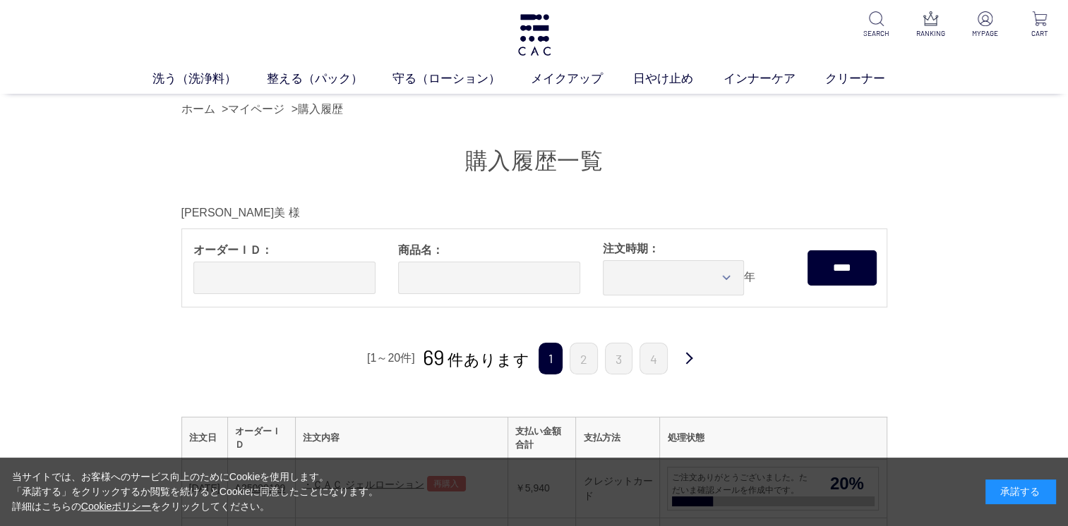
scroll to position [282, 0]
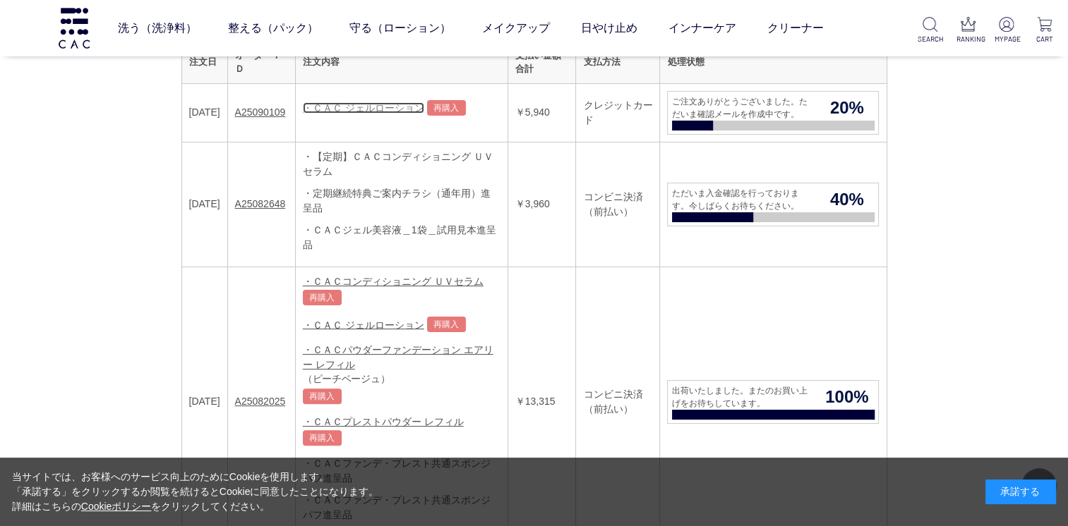
click at [339, 107] on link "・ＣＡＣ ジェルローション" at bounding box center [363, 107] width 121 height 11
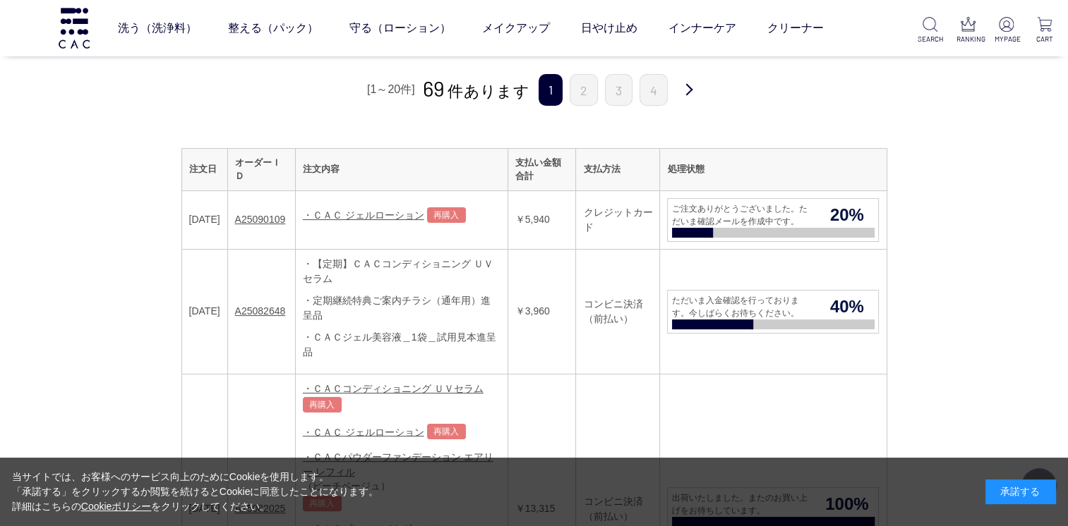
scroll to position [212, 0]
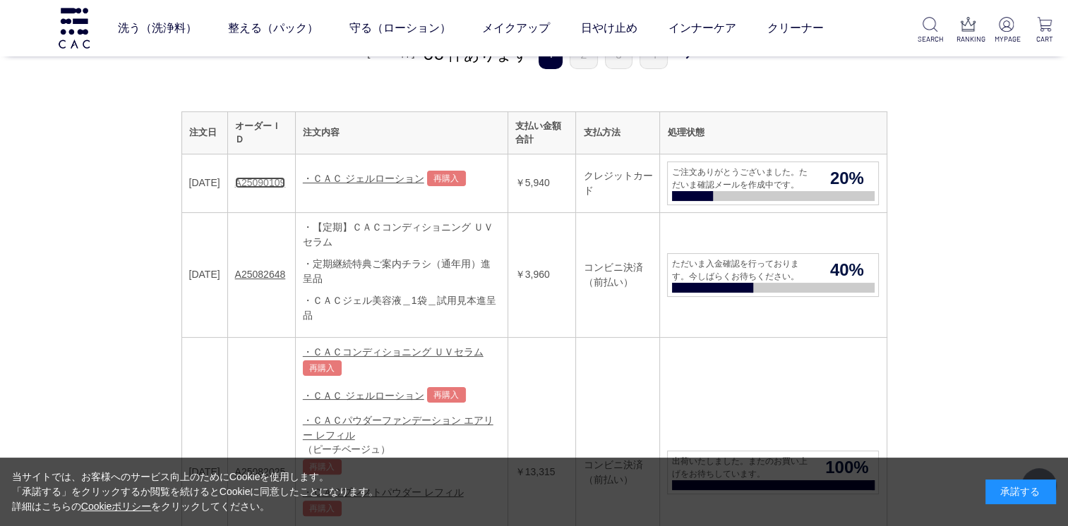
click at [285, 186] on link "A25090109" at bounding box center [260, 182] width 51 height 11
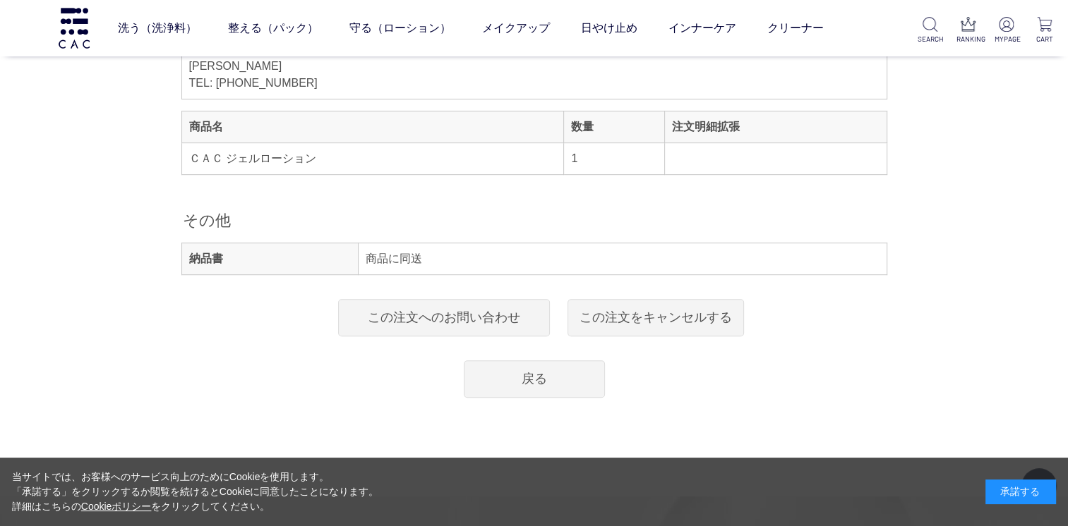
scroll to position [847, 0]
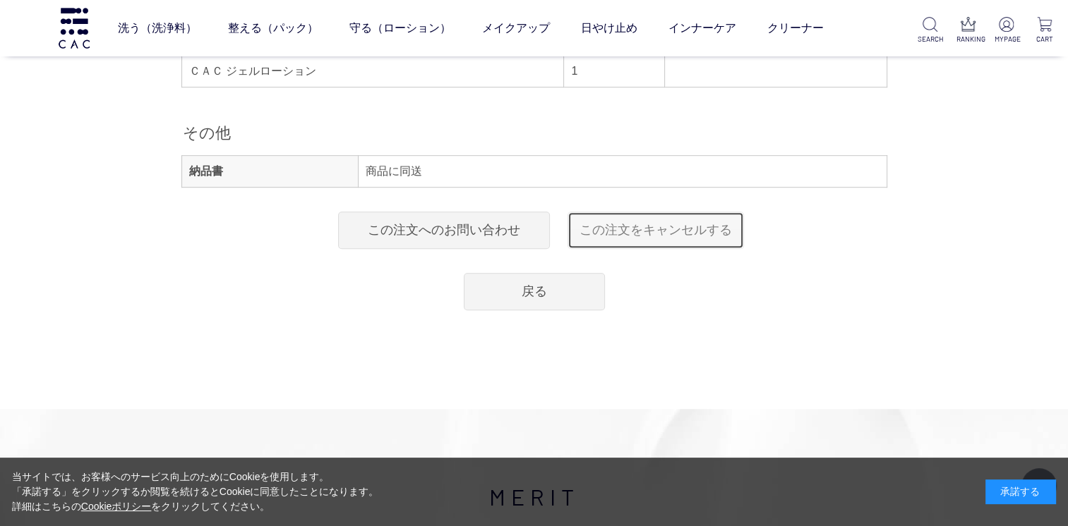
click at [658, 229] on link "この注文をキャンセルする" at bounding box center [655, 230] width 176 height 37
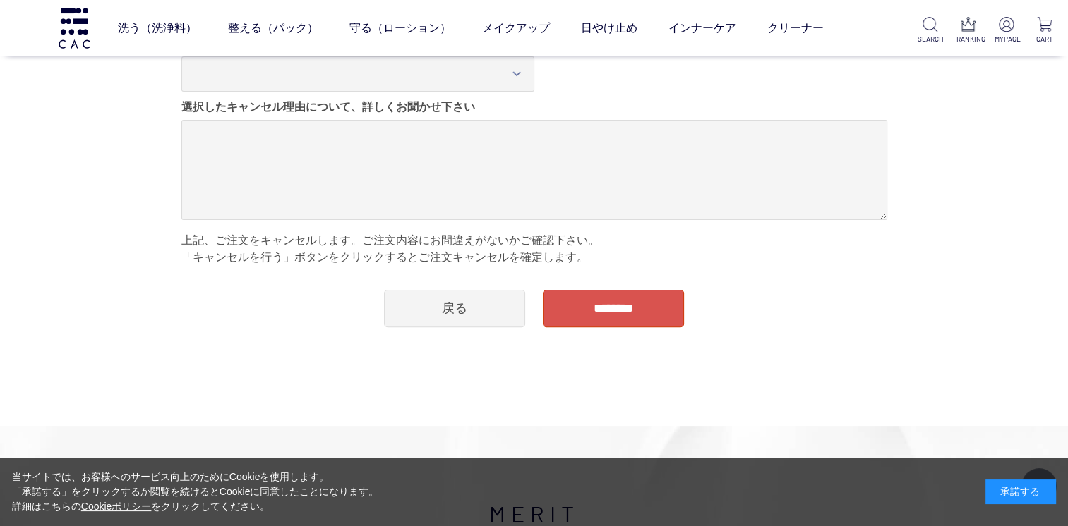
scroll to position [212, 0]
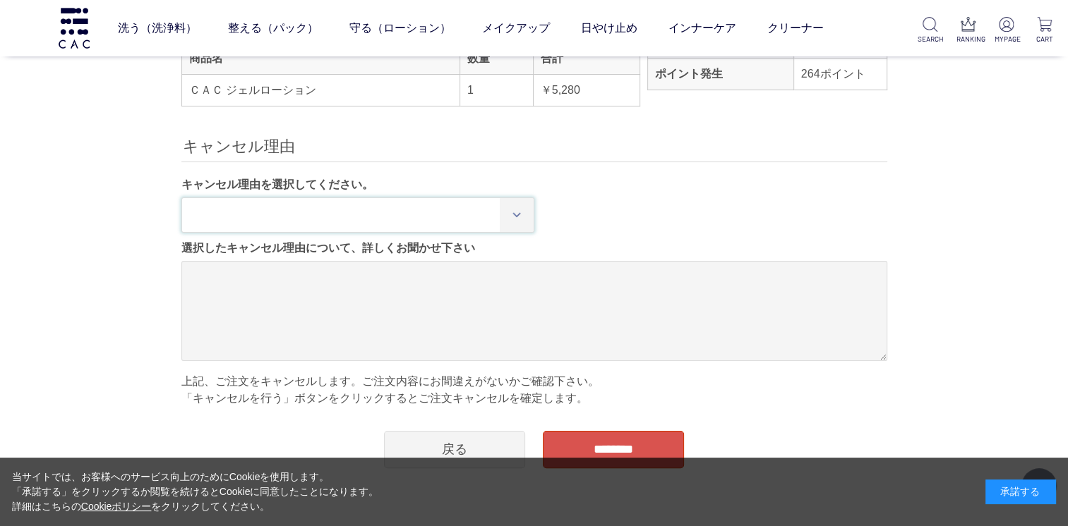
click at [361, 202] on select "**********" at bounding box center [357, 215] width 353 height 35
select select "*"
click at [181, 198] on select "**********" at bounding box center [357, 215] width 353 height 35
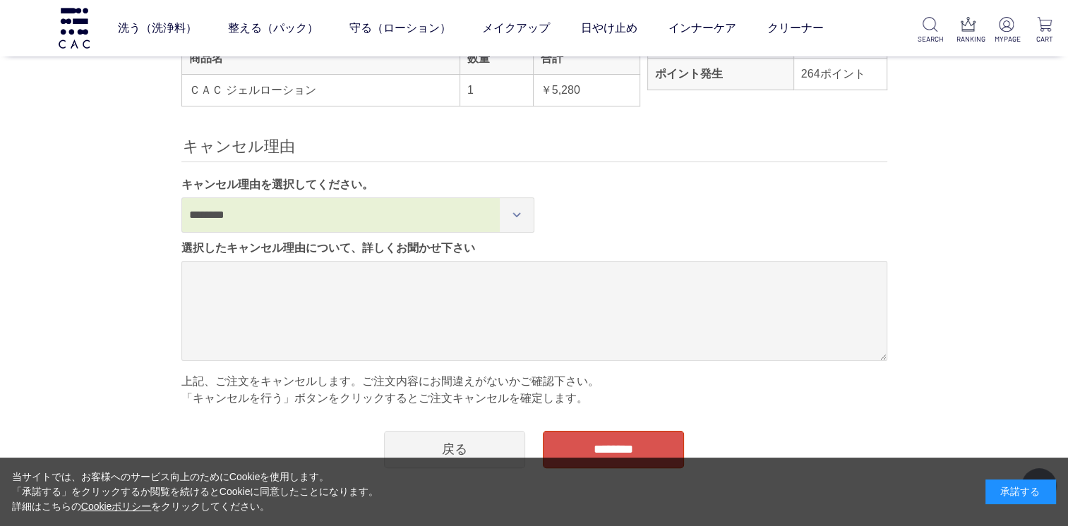
click at [751, 231] on div "**********" at bounding box center [534, 271] width 706 height 190
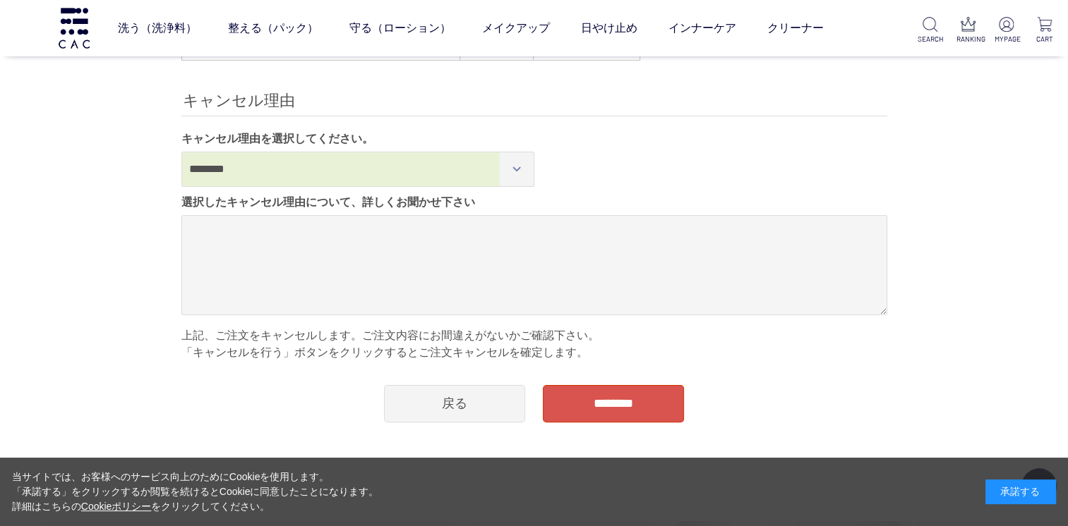
scroll to position [282, 0]
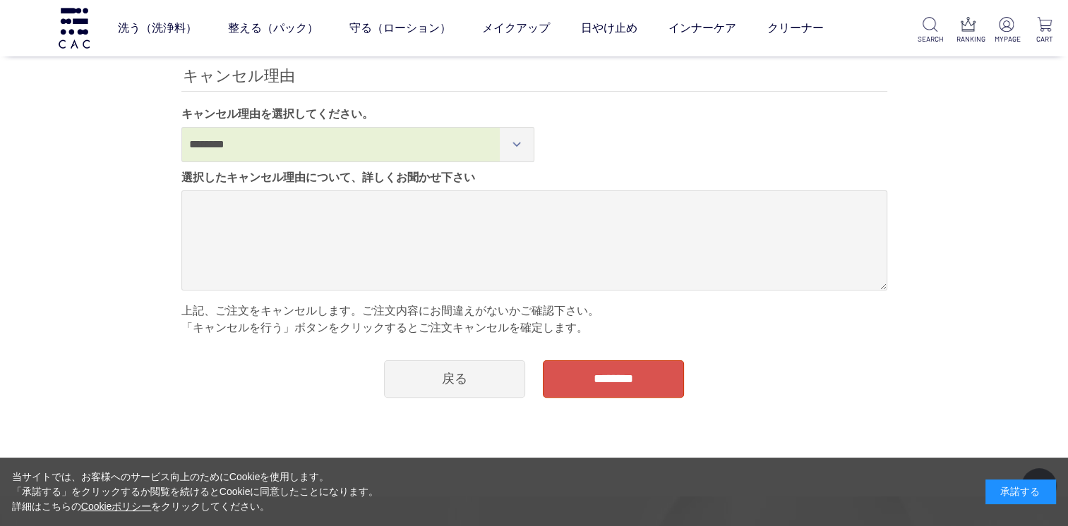
click at [634, 381] on input "********" at bounding box center [613, 379] width 141 height 37
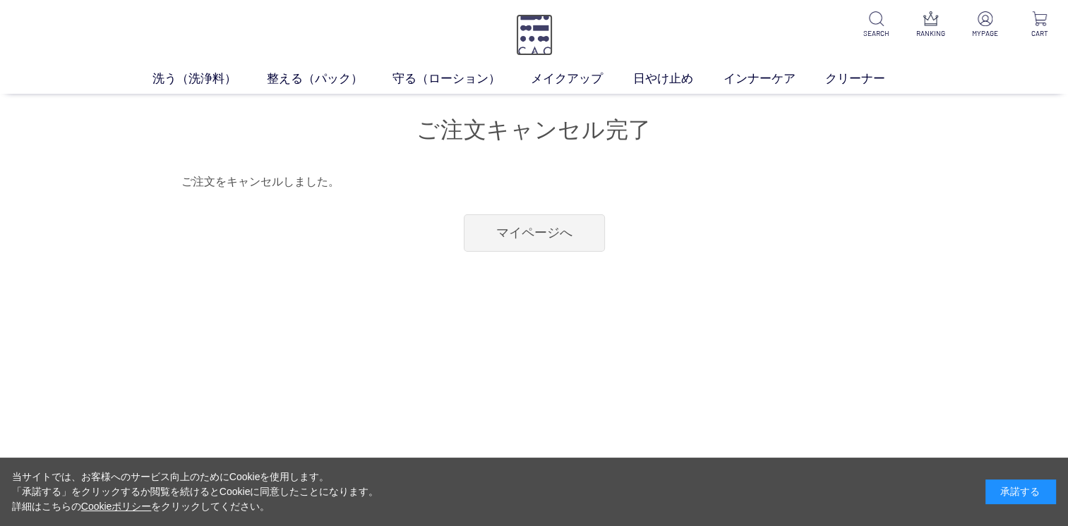
click at [550, 21] on img at bounding box center [534, 35] width 37 height 42
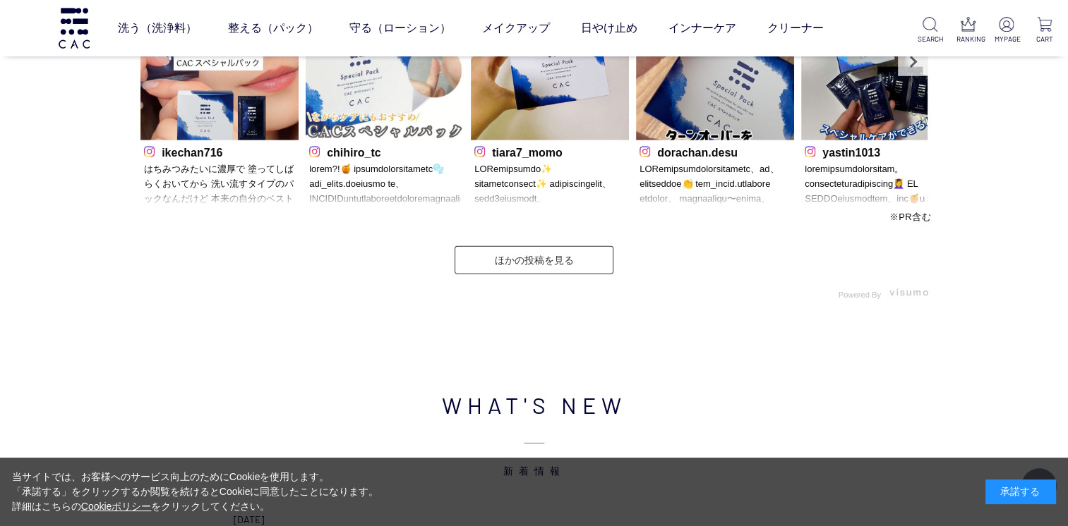
scroll to position [4727, 0]
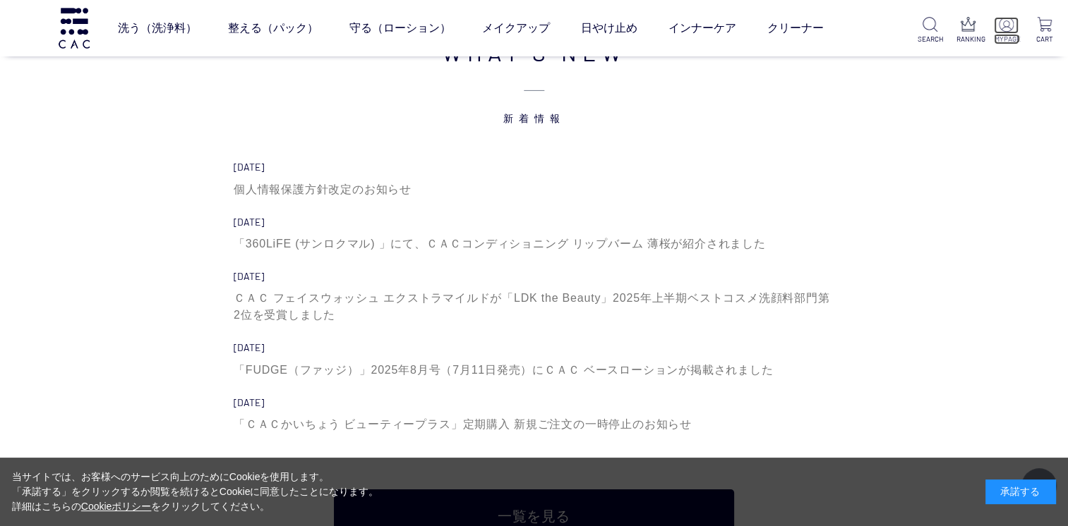
click at [1009, 32] on p at bounding box center [1005, 25] width 25 height 17
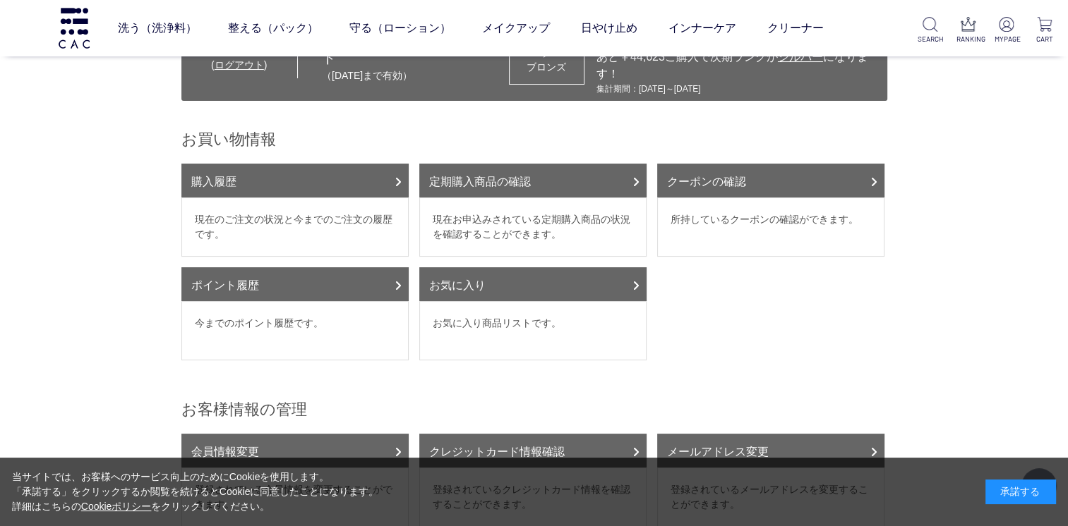
scroll to position [141, 0]
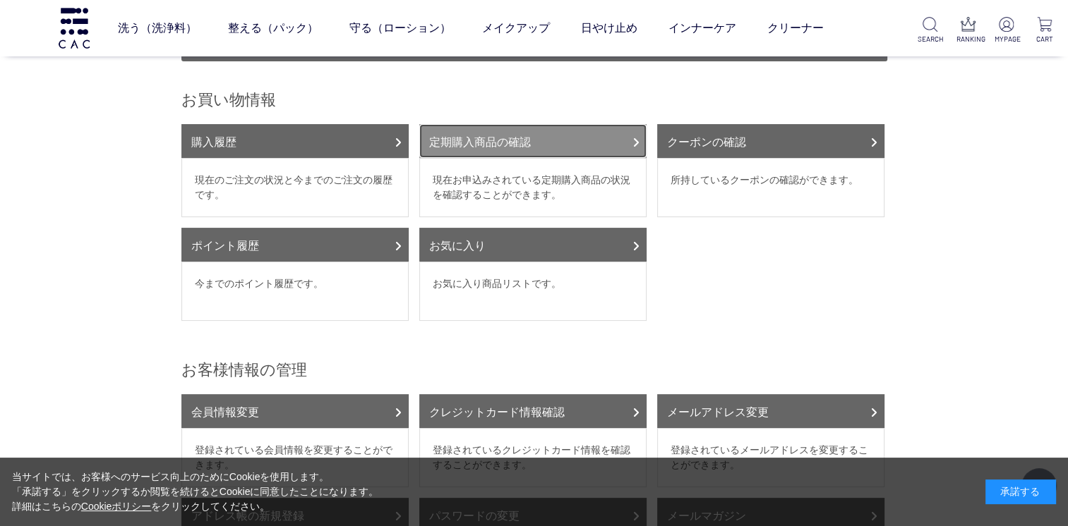
click at [596, 140] on link "定期購入商品の確認" at bounding box center [532, 141] width 227 height 34
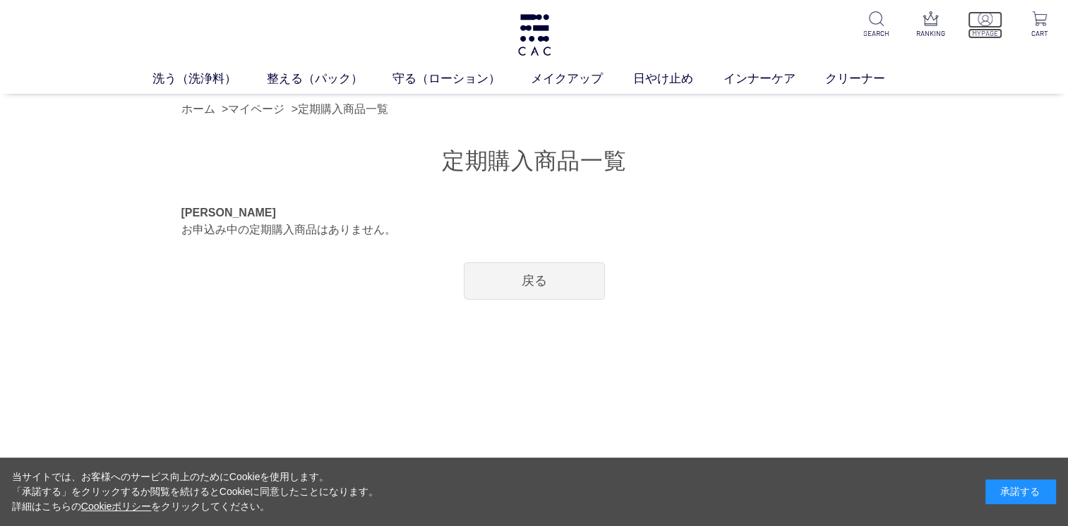
click at [986, 27] on p at bounding box center [984, 19] width 35 height 17
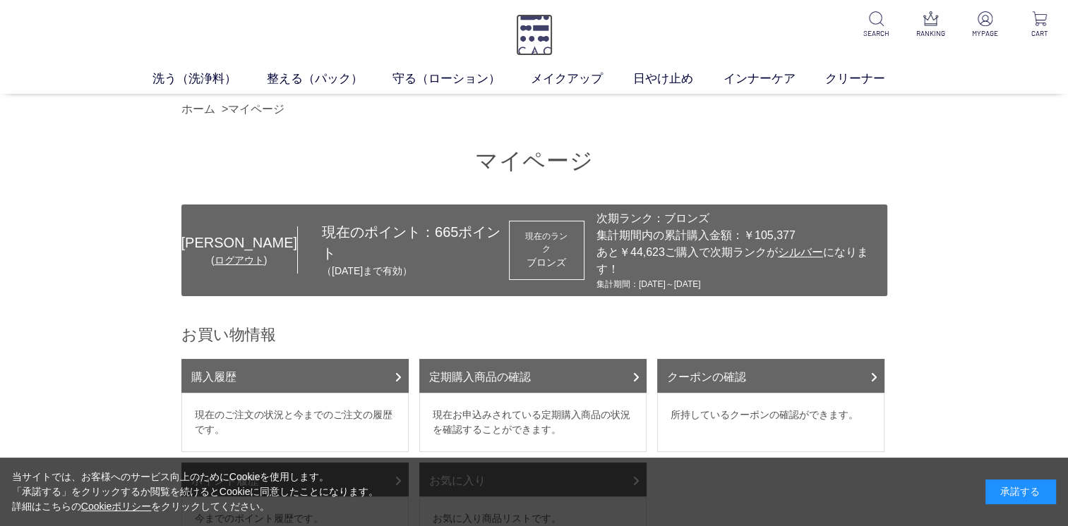
click at [542, 43] on img at bounding box center [534, 35] width 37 height 42
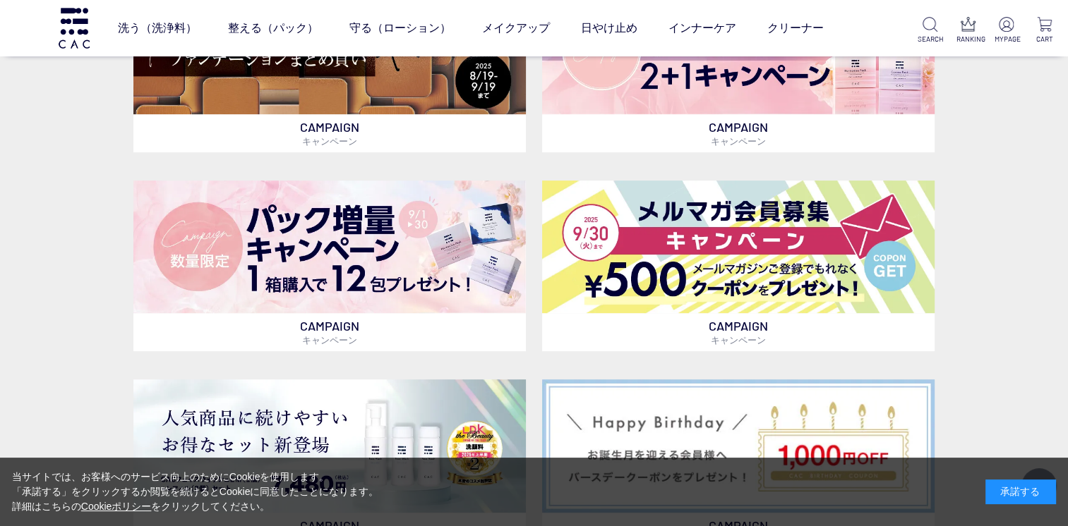
scroll to position [564, 0]
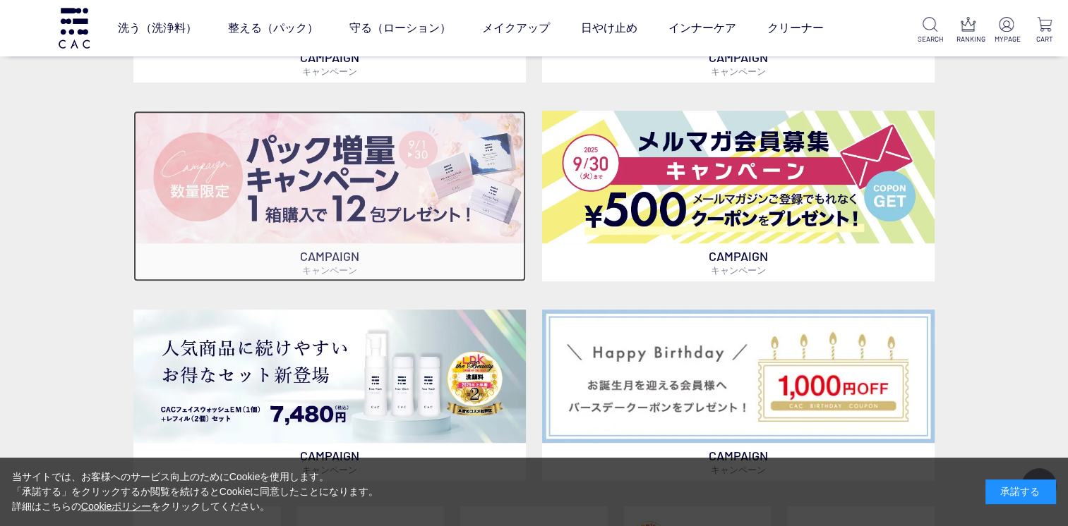
click at [294, 185] on img at bounding box center [329, 177] width 392 height 133
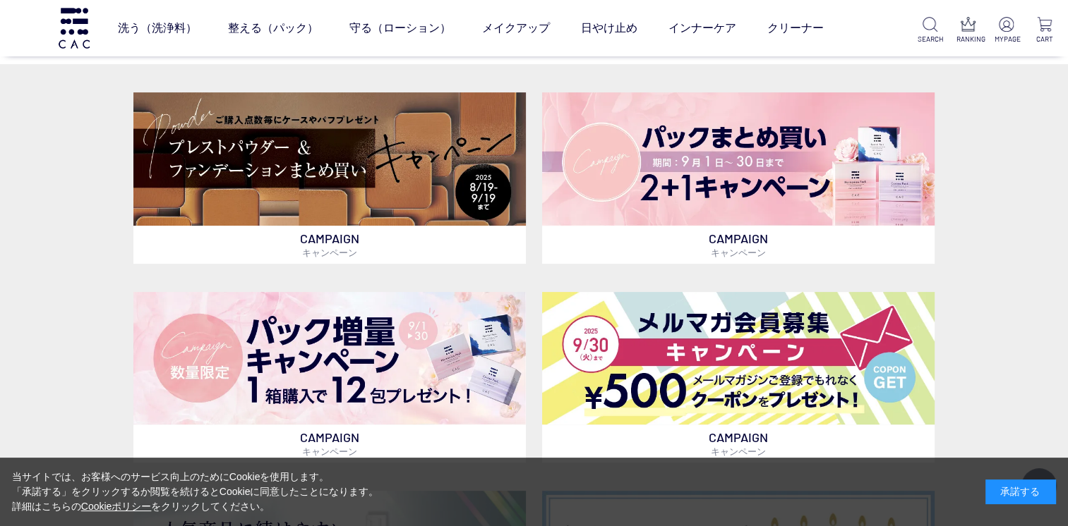
scroll to position [423, 0]
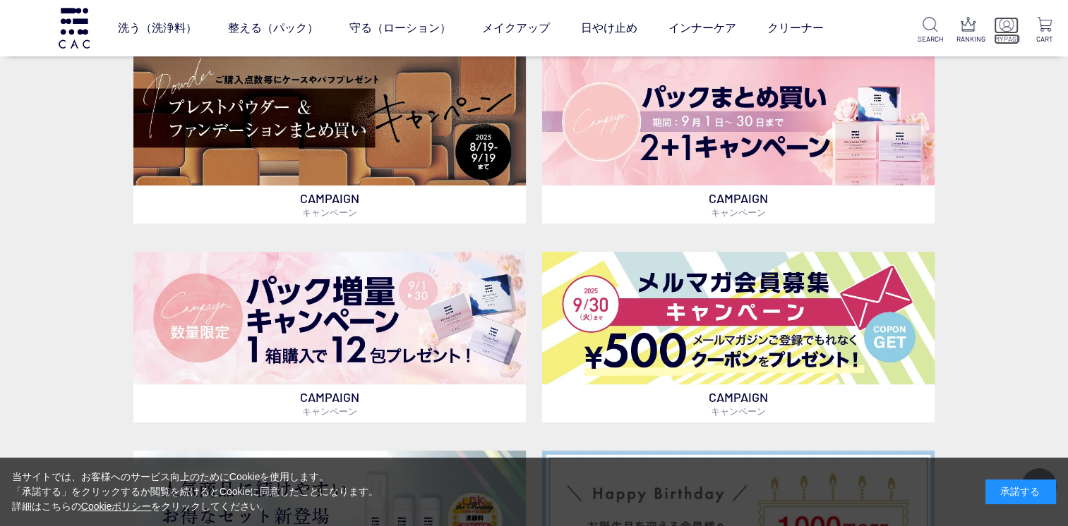
click at [1013, 30] on img at bounding box center [1005, 24] width 15 height 15
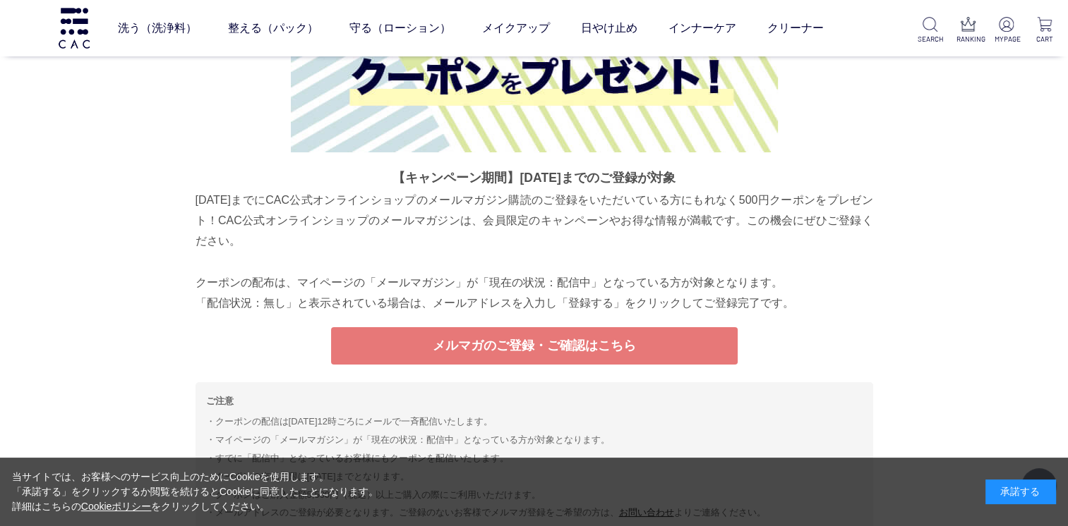
scroll to position [5494, 0]
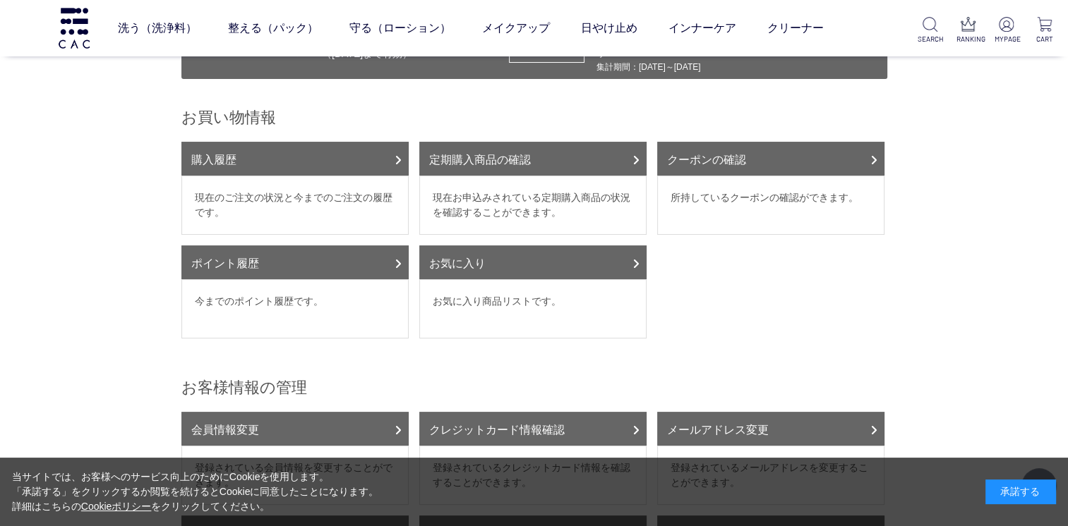
scroll to position [212, 0]
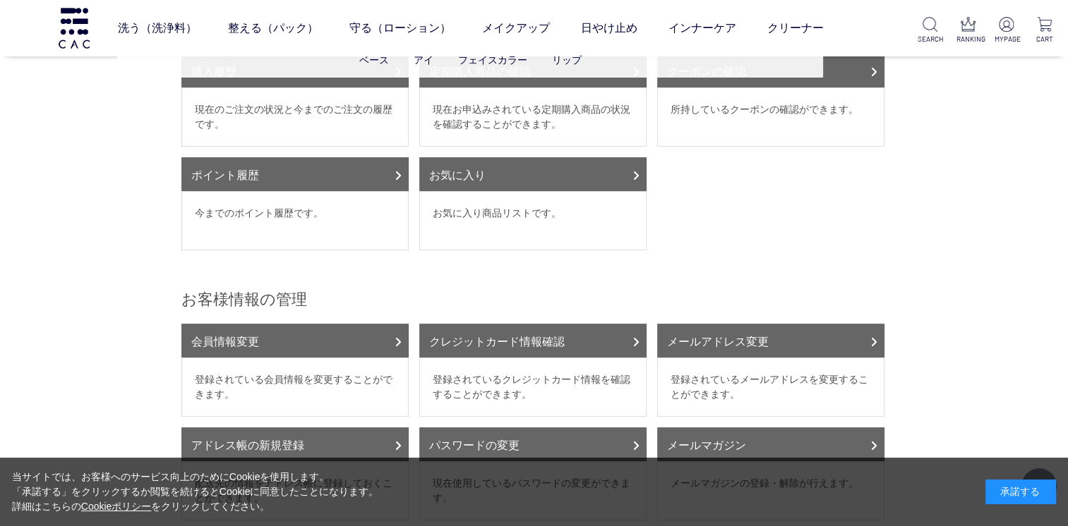
click at [277, 69] on ul "ベース アイ フェイスカラー リップ" at bounding box center [470, 60] width 706 height 35
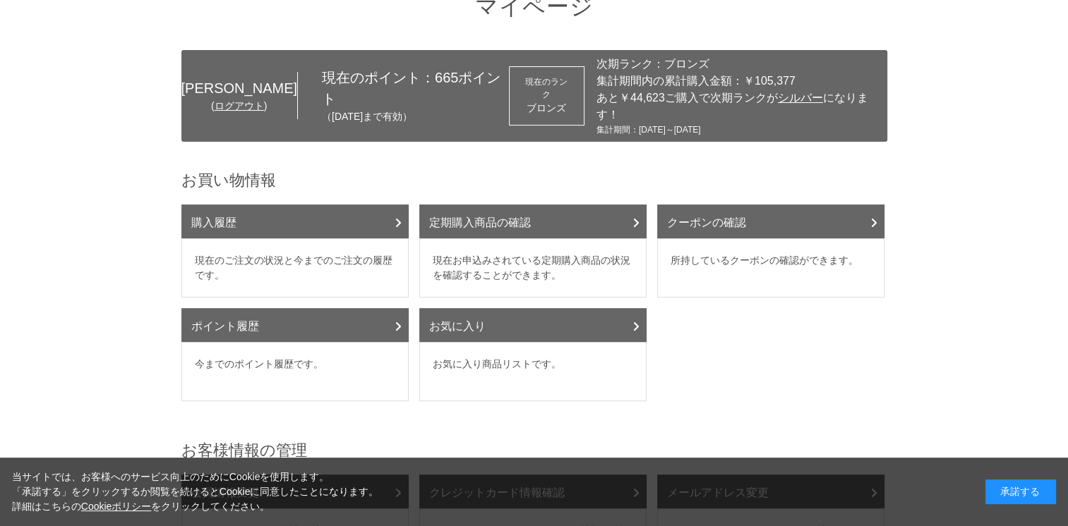
scroll to position [71, 0]
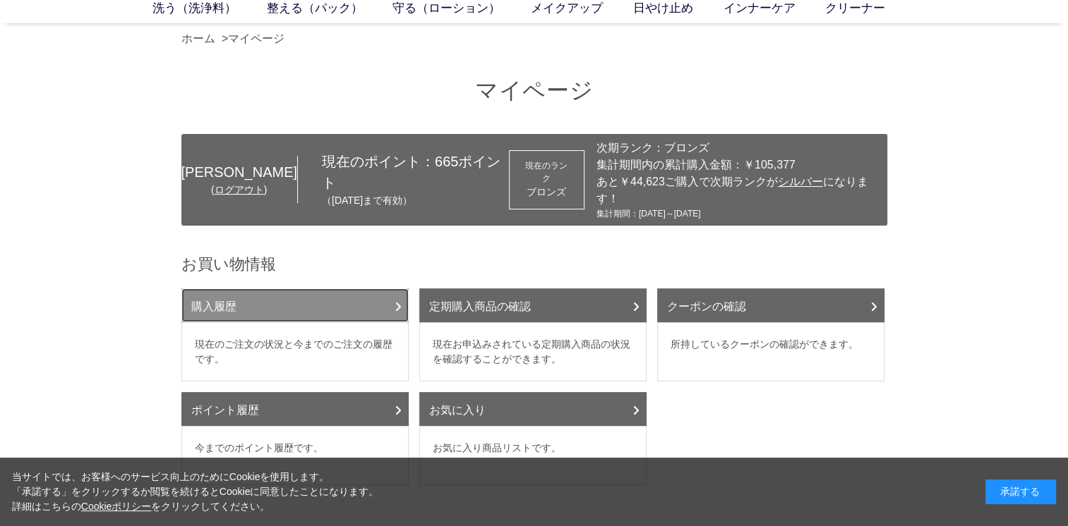
click at [235, 295] on link "購入履歴" at bounding box center [294, 306] width 227 height 34
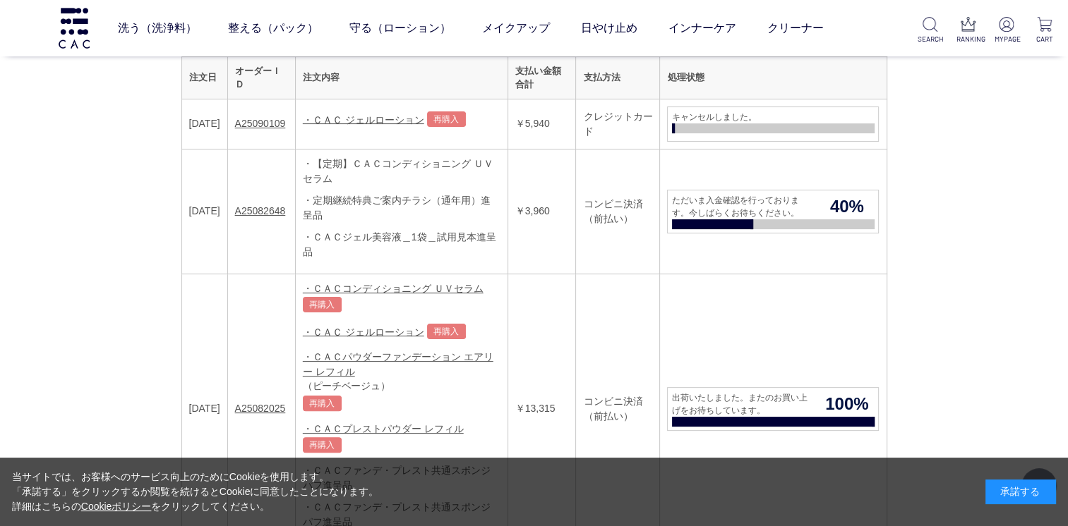
scroll to position [282, 0]
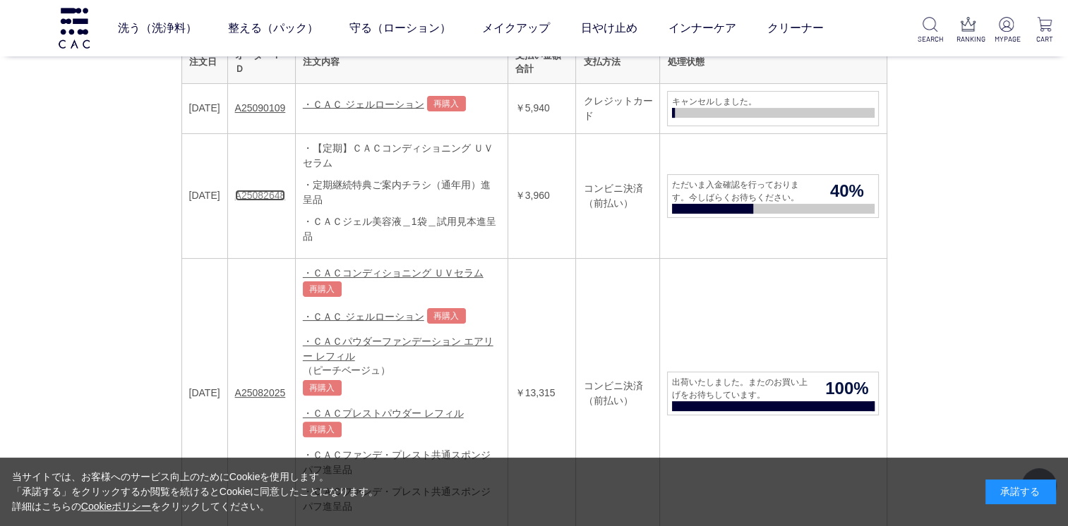
click at [286, 191] on link "A25082648" at bounding box center [260, 195] width 51 height 11
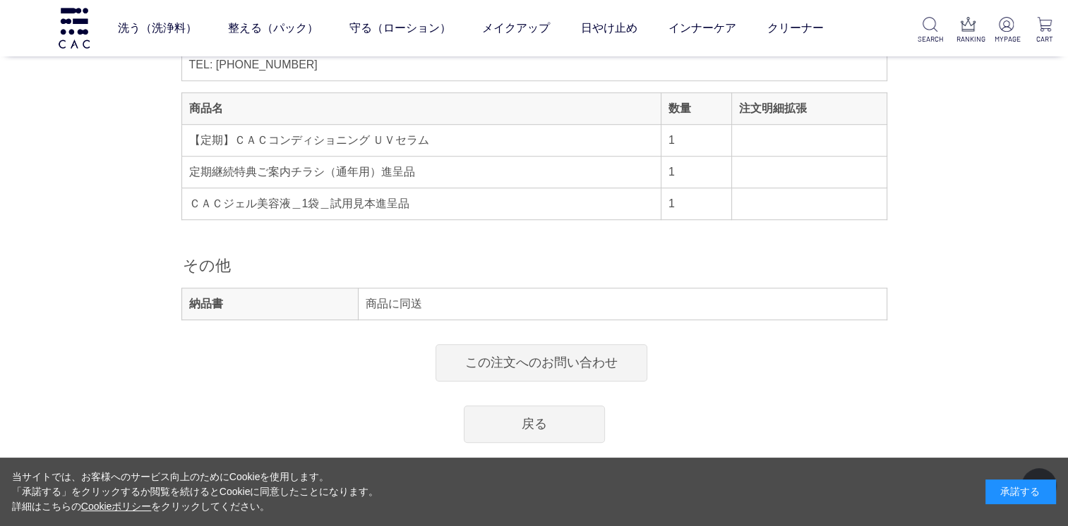
scroll to position [988, 0]
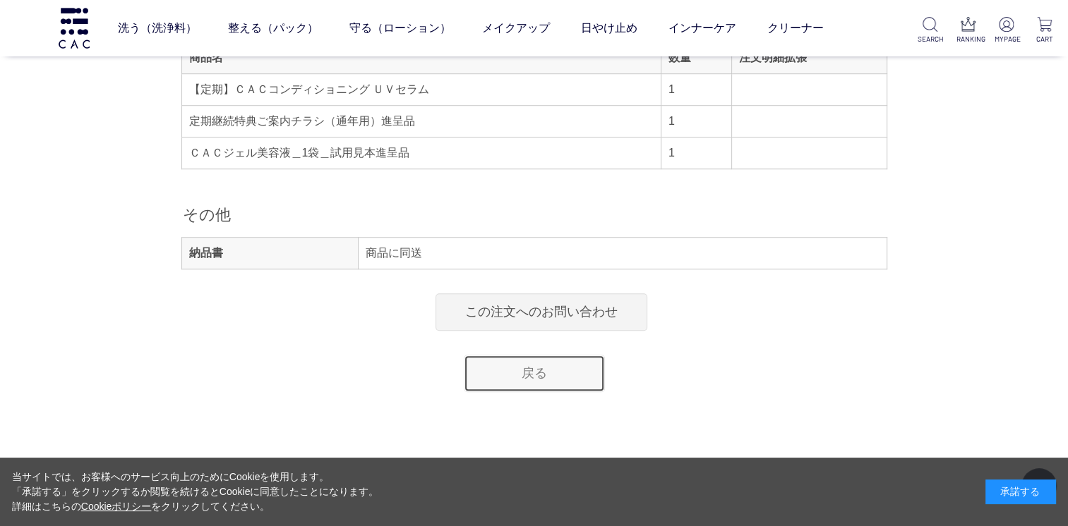
click at [565, 382] on link "戻る" at bounding box center [534, 373] width 141 height 37
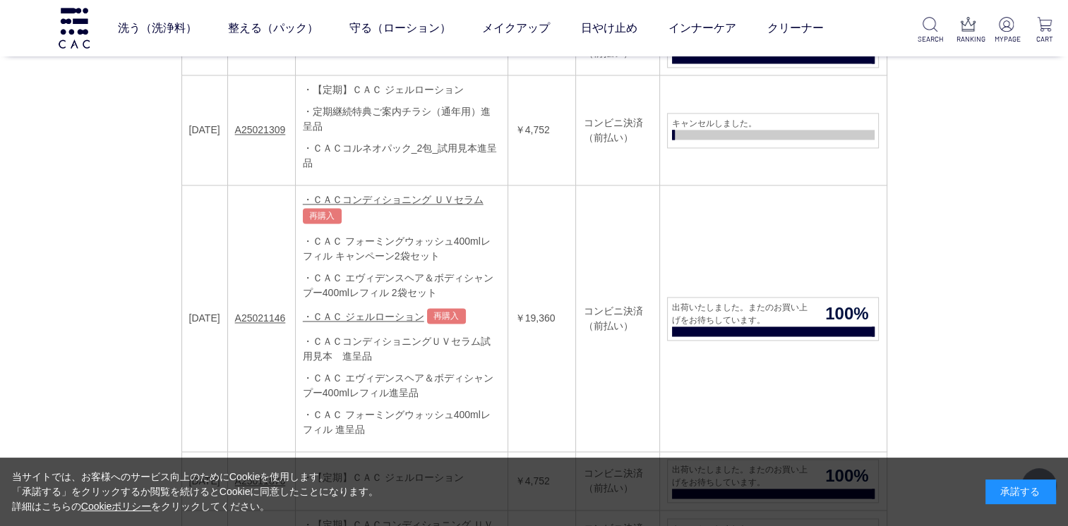
scroll to position [1976, 0]
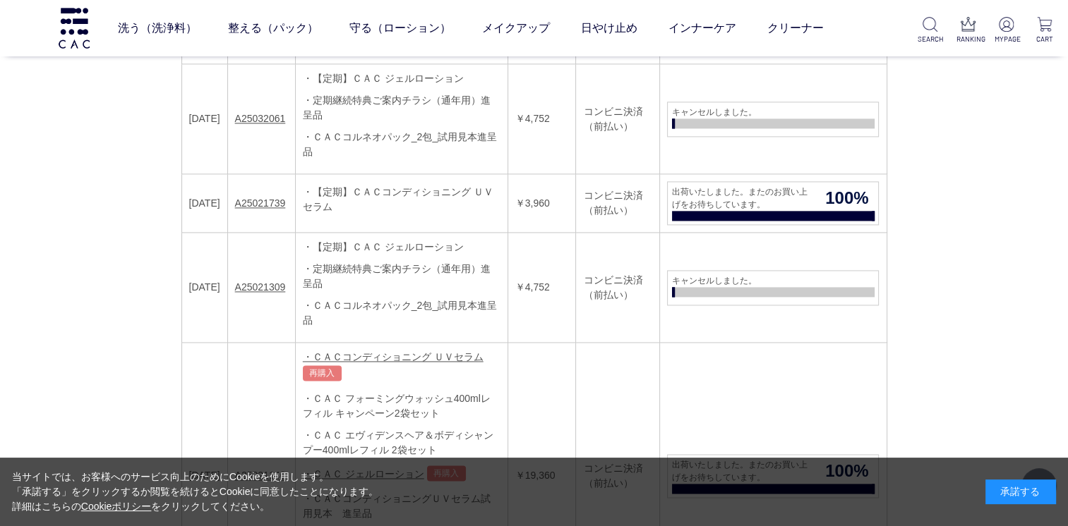
click at [94, 44] on div "洗う（洗浄料） 液体洗浄料 パウダー洗浄料 泡洗顔料 グッズ 整える（パック） フェイスパック ヘアパック 守る（ローション） 保湿化粧水 柔軟化粧水 美容液…" at bounding box center [427, 28] width 854 height 56
click at [80, 41] on img at bounding box center [73, 28] width 35 height 40
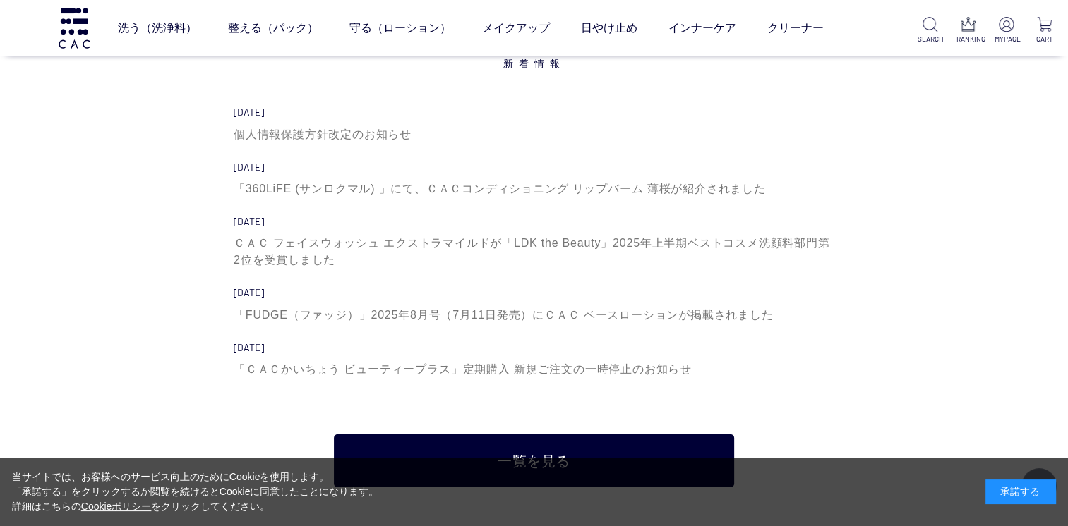
scroll to position [4798, 0]
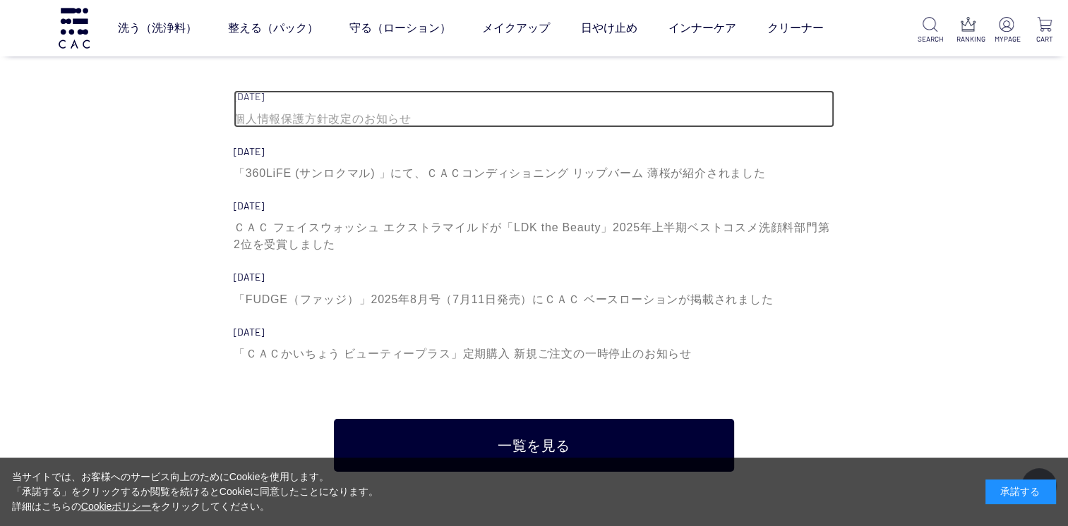
click at [313, 122] on div "個人情報保護方針改定のお知らせ" at bounding box center [534, 119] width 600 height 17
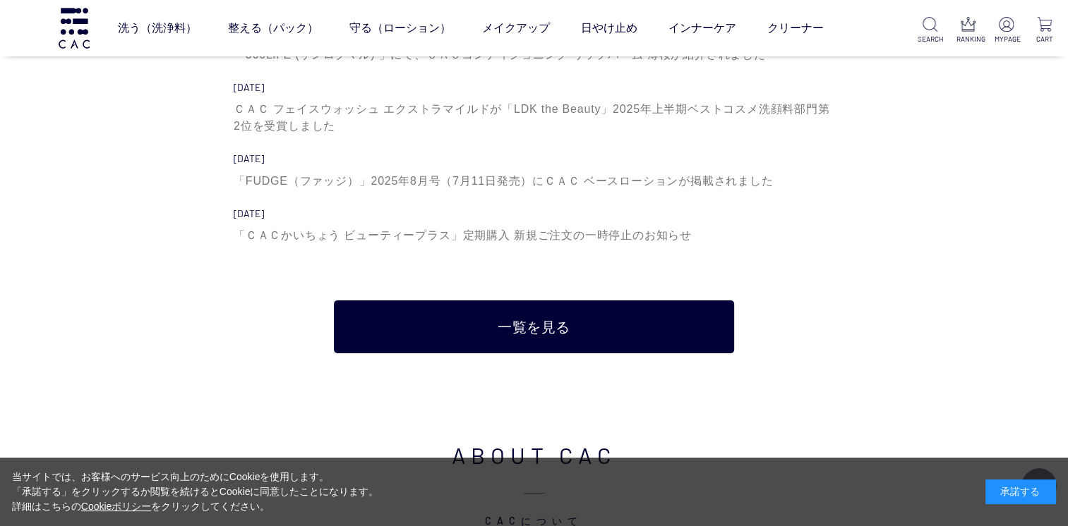
scroll to position [4939, 0]
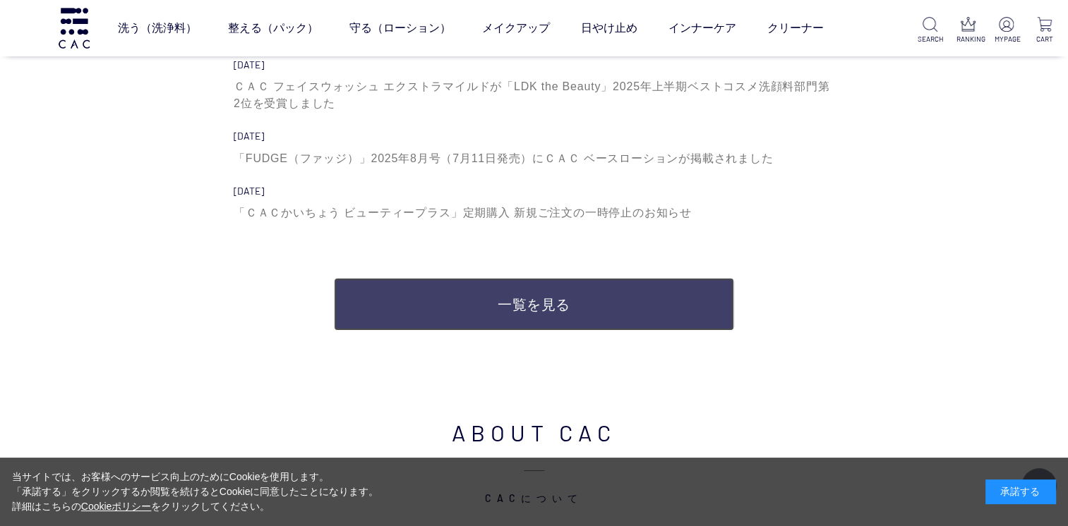
click at [373, 296] on link "一覧を見る" at bounding box center [534, 304] width 400 height 53
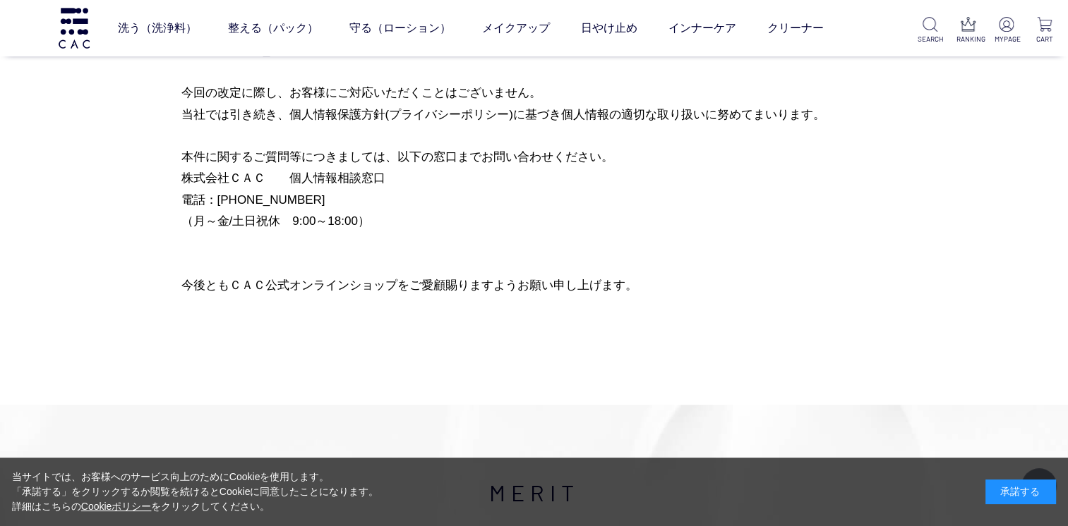
scroll to position [423, 0]
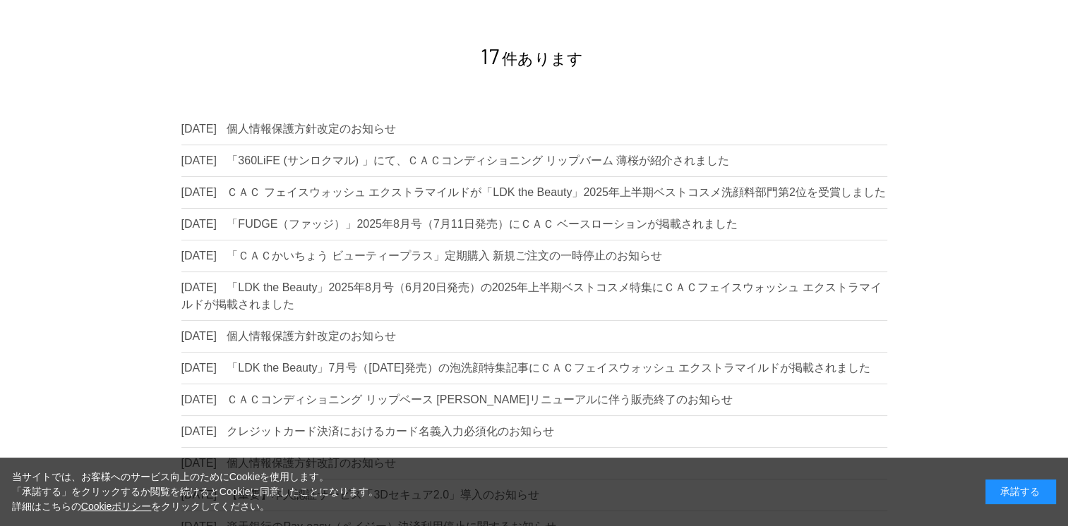
scroll to position [212, 0]
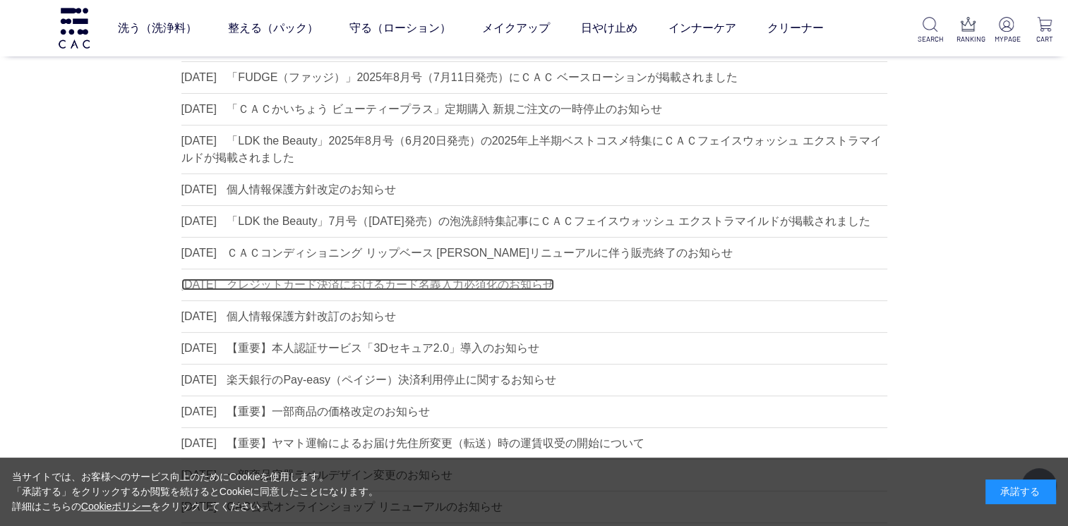
click at [429, 291] on dd "クレジットカード決済におけるカード名義入力必須化のお知らせ" at bounding box center [389, 285] width 327 height 12
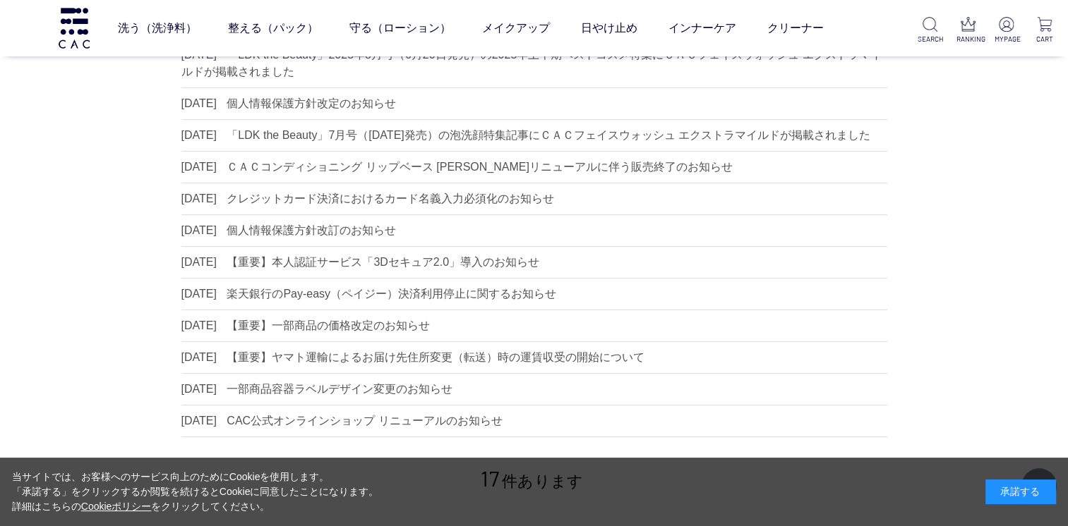
scroll to position [353, 0]
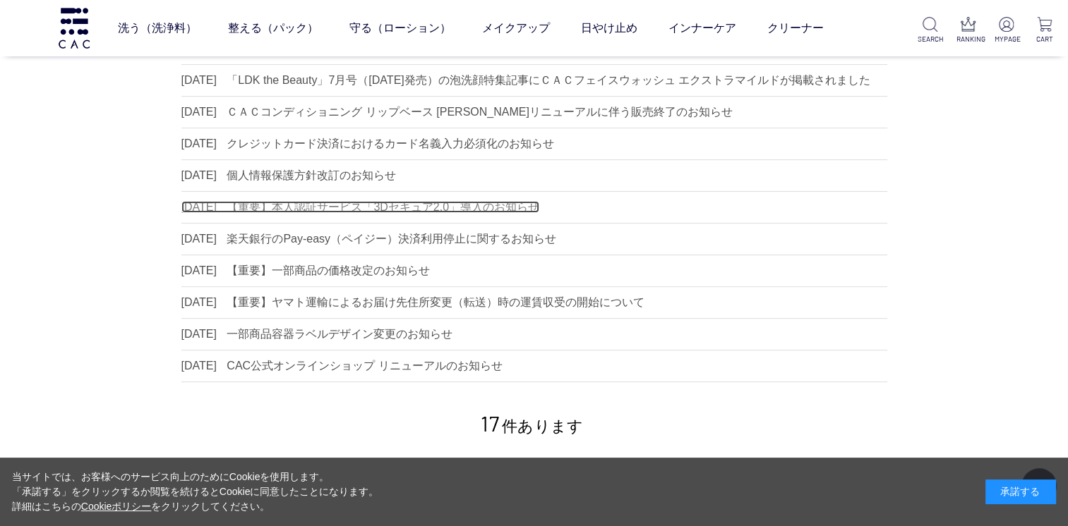
click at [275, 213] on dd "【重要】本人認証サービス「3Dセキュア2.0」導入のお知らせ" at bounding box center [382, 207] width 313 height 12
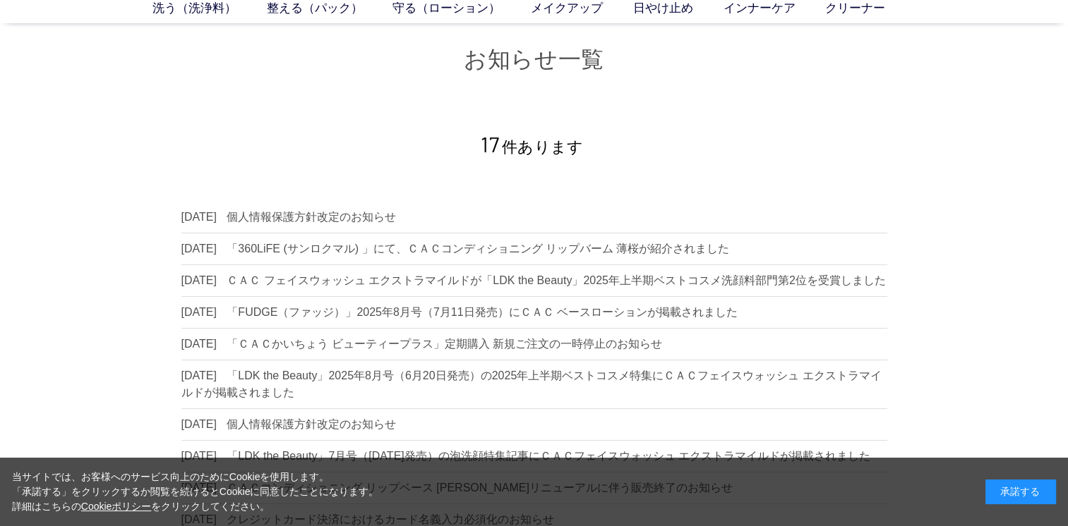
scroll to position [0, 0]
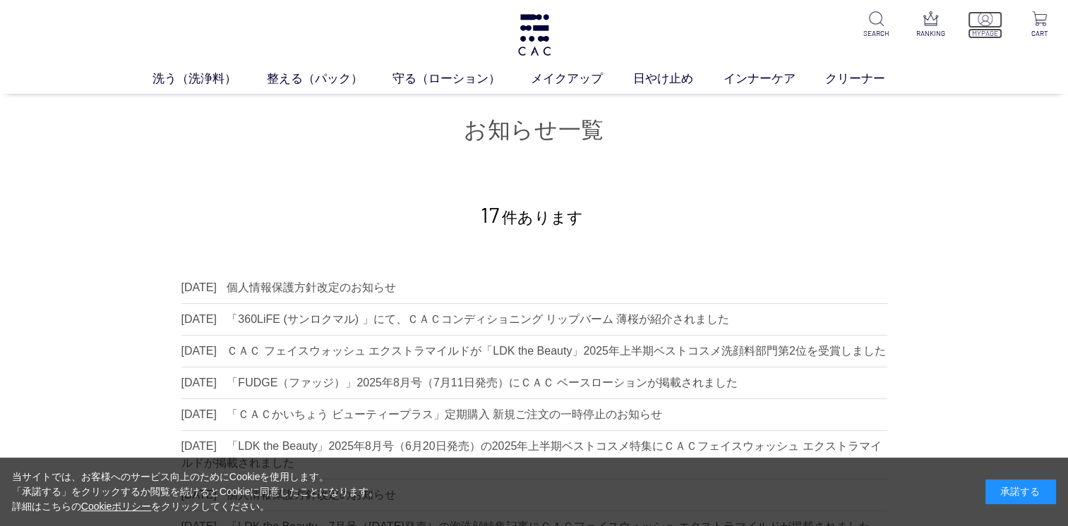
click at [984, 15] on img at bounding box center [984, 18] width 15 height 15
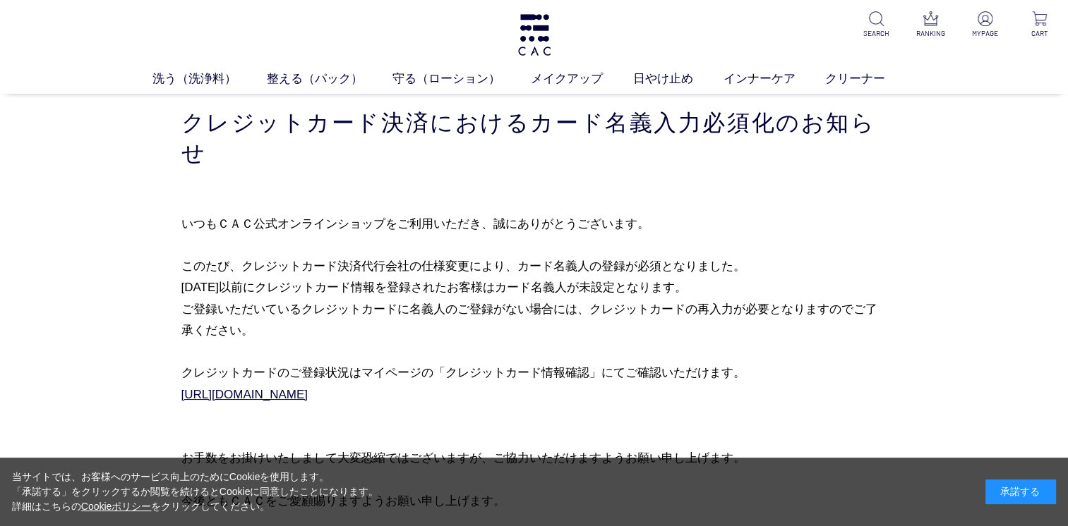
scroll to position [212, 0]
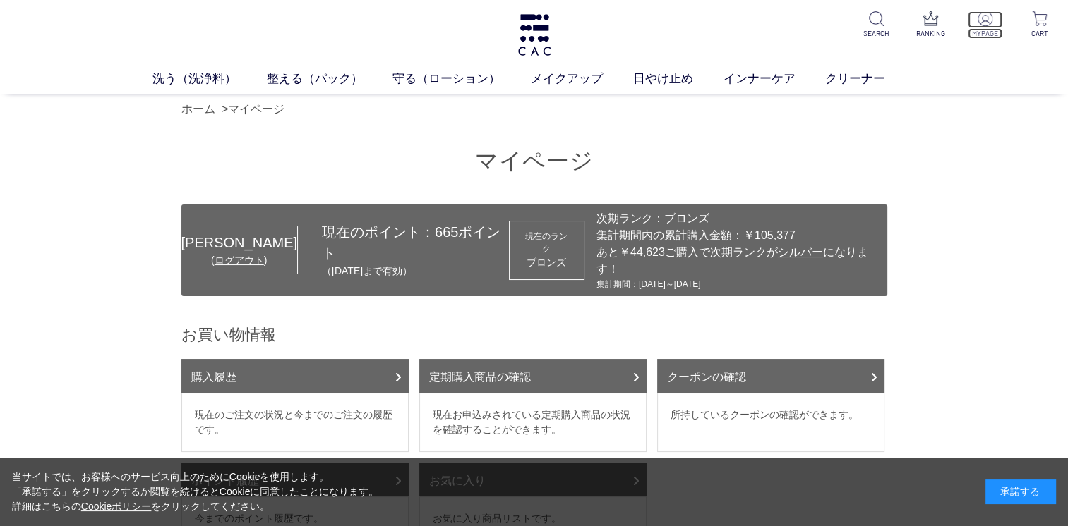
click at [986, 23] on img at bounding box center [984, 18] width 15 height 15
click at [214, 255] on link "ログアウト" at bounding box center [238, 260] width 49 height 11
